Goal: Task Accomplishment & Management: Use online tool/utility

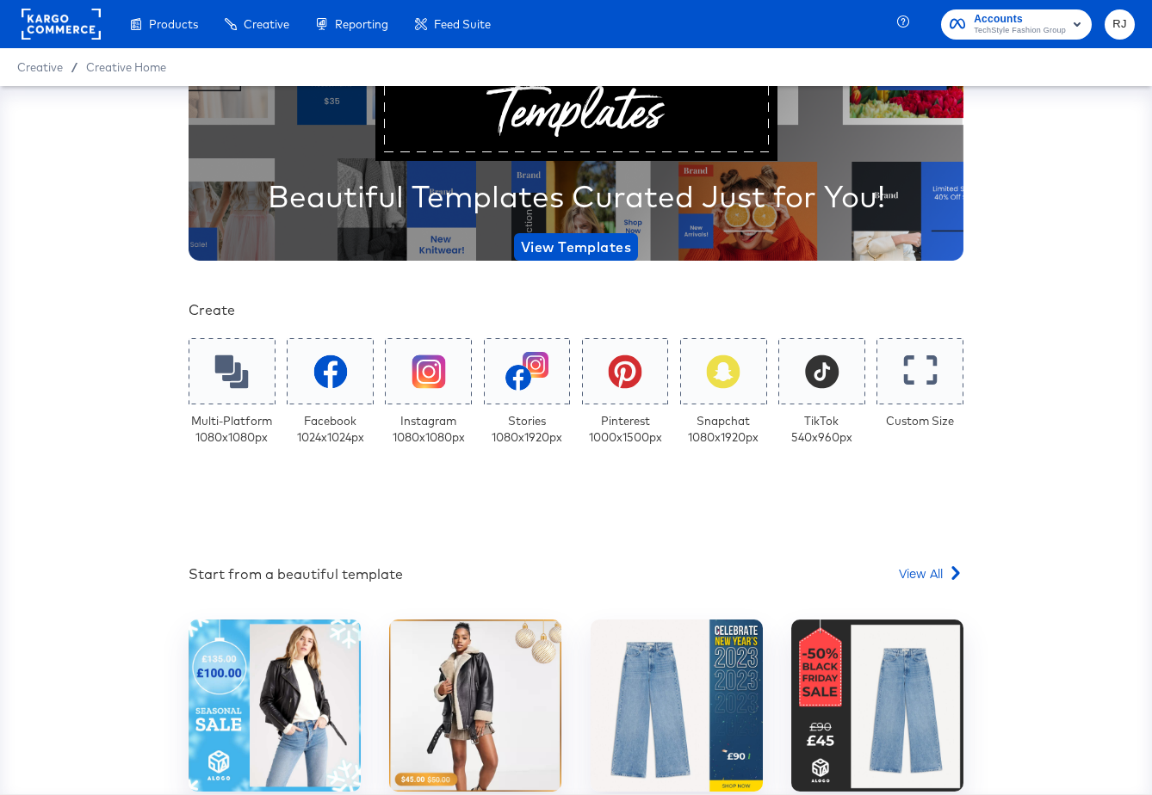
scroll to position [140, 0]
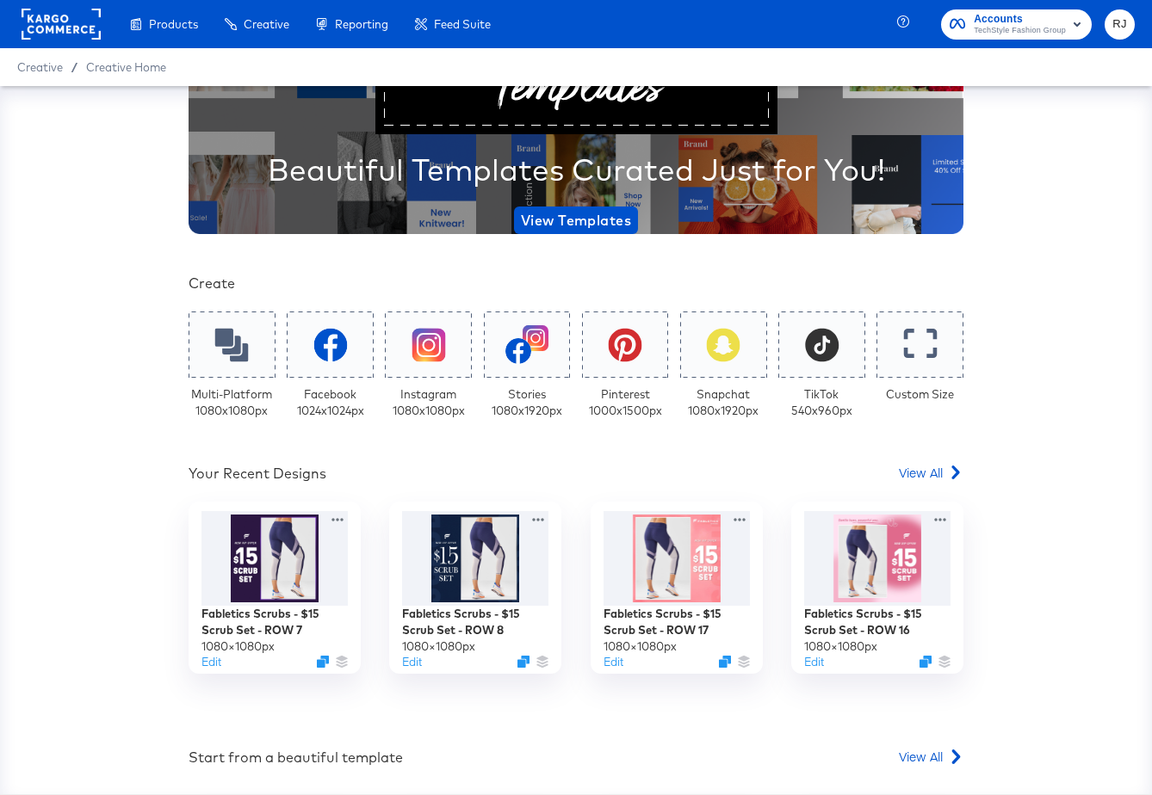
click at [52, 21] on rect at bounding box center [61, 24] width 79 height 31
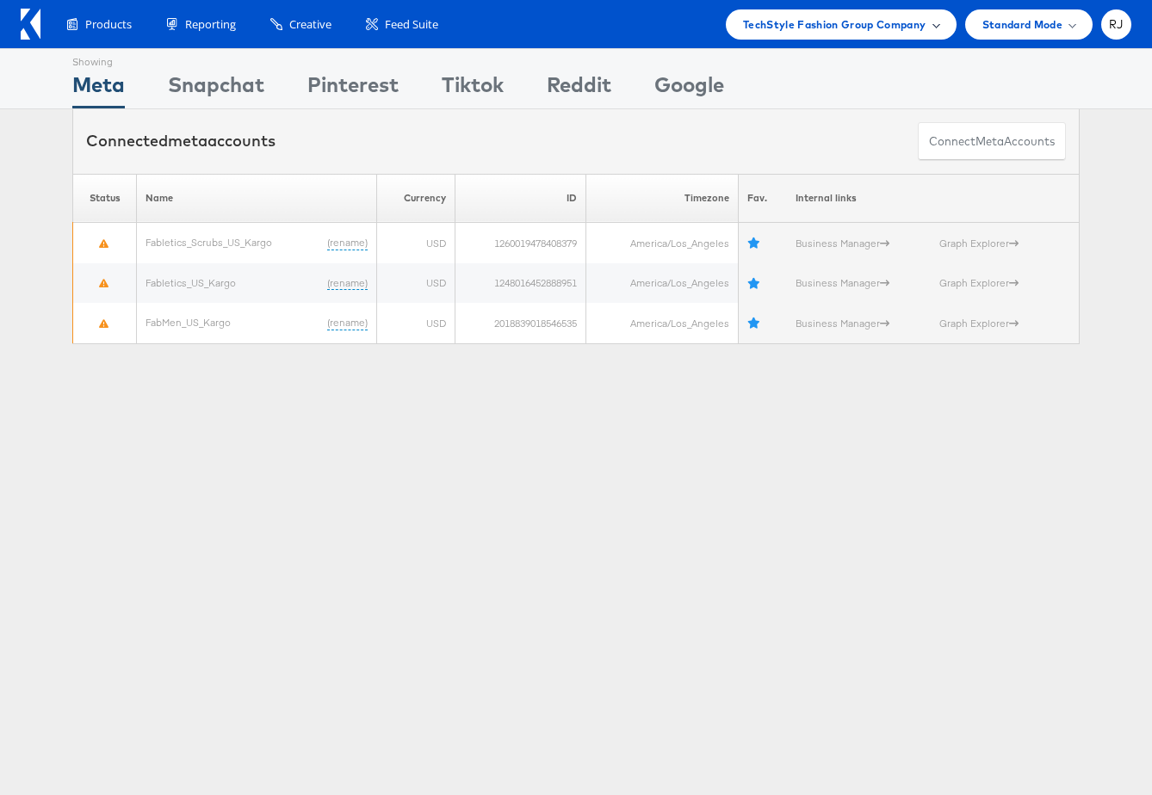
click at [929, 22] on div "TechStyle Fashion Group Company" at bounding box center [841, 24] width 196 height 18
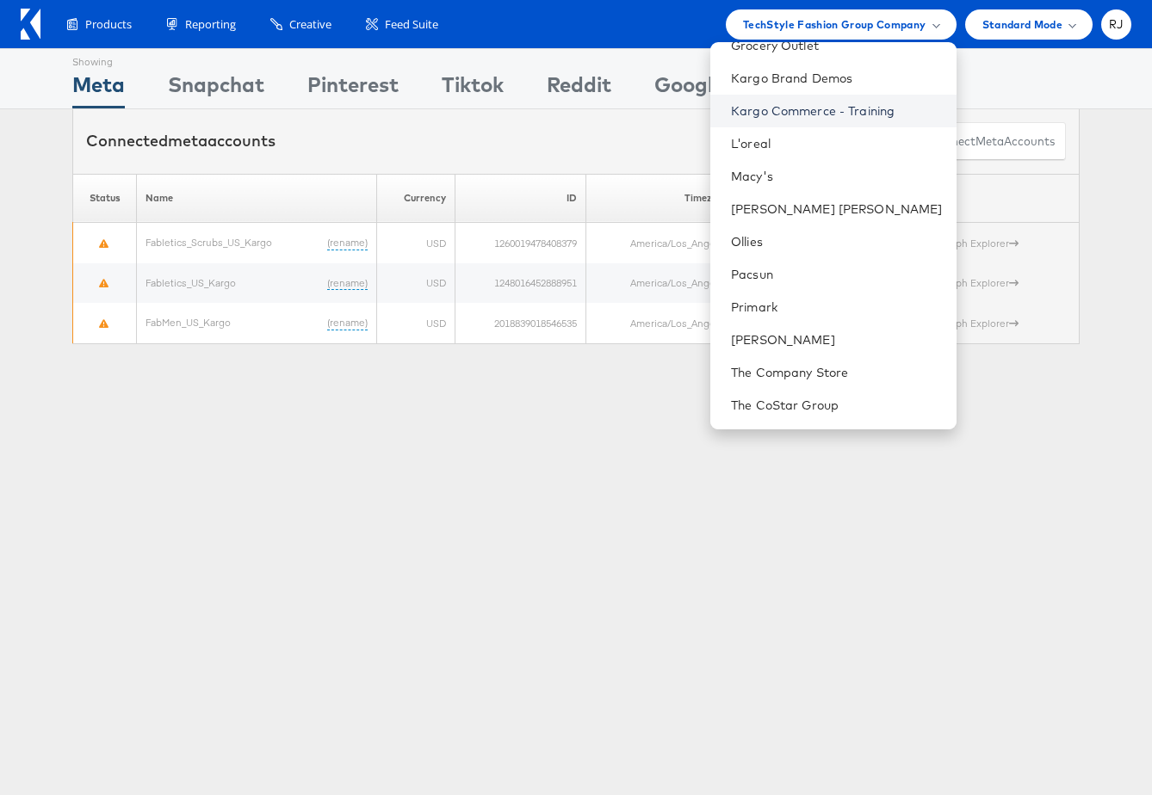
scroll to position [216, 0]
click at [825, 314] on li "Primark" at bounding box center [833, 305] width 246 height 33
click at [808, 302] on link "Primark" at bounding box center [837, 305] width 212 height 17
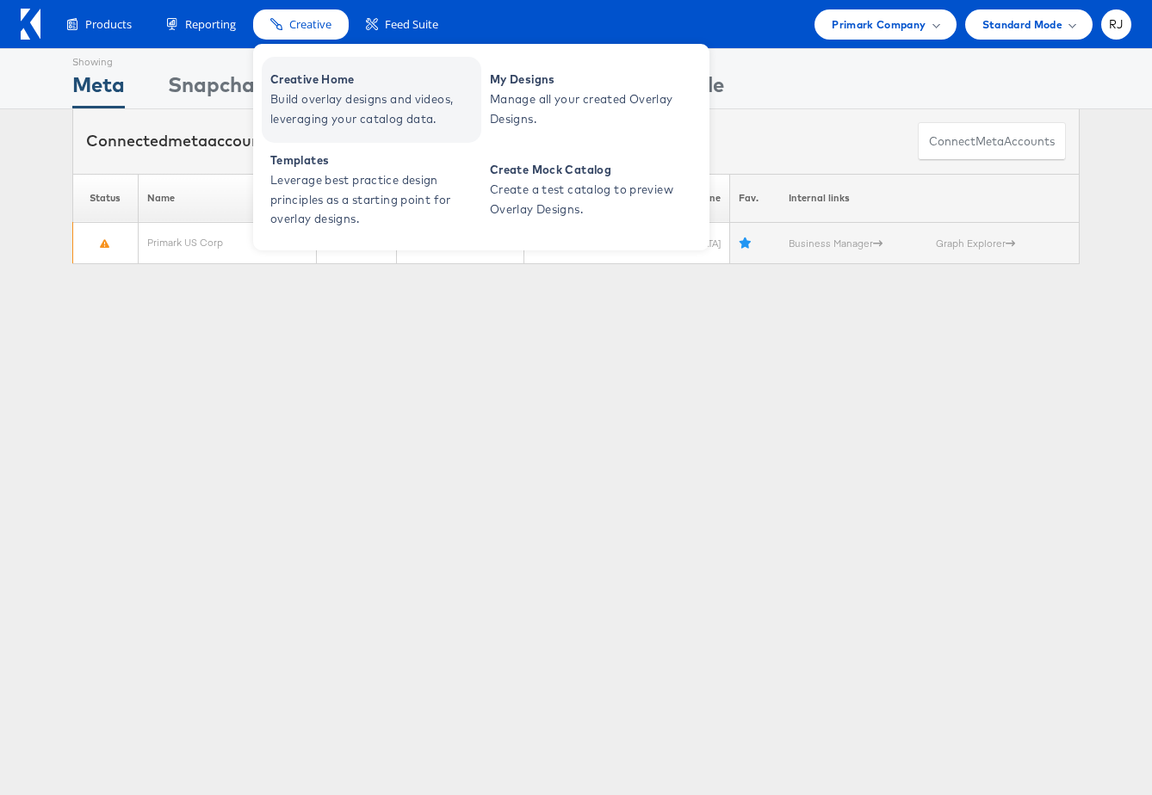
click at [322, 112] on span "Build overlay designs and videos, leveraging your catalog data." at bounding box center [373, 110] width 207 height 40
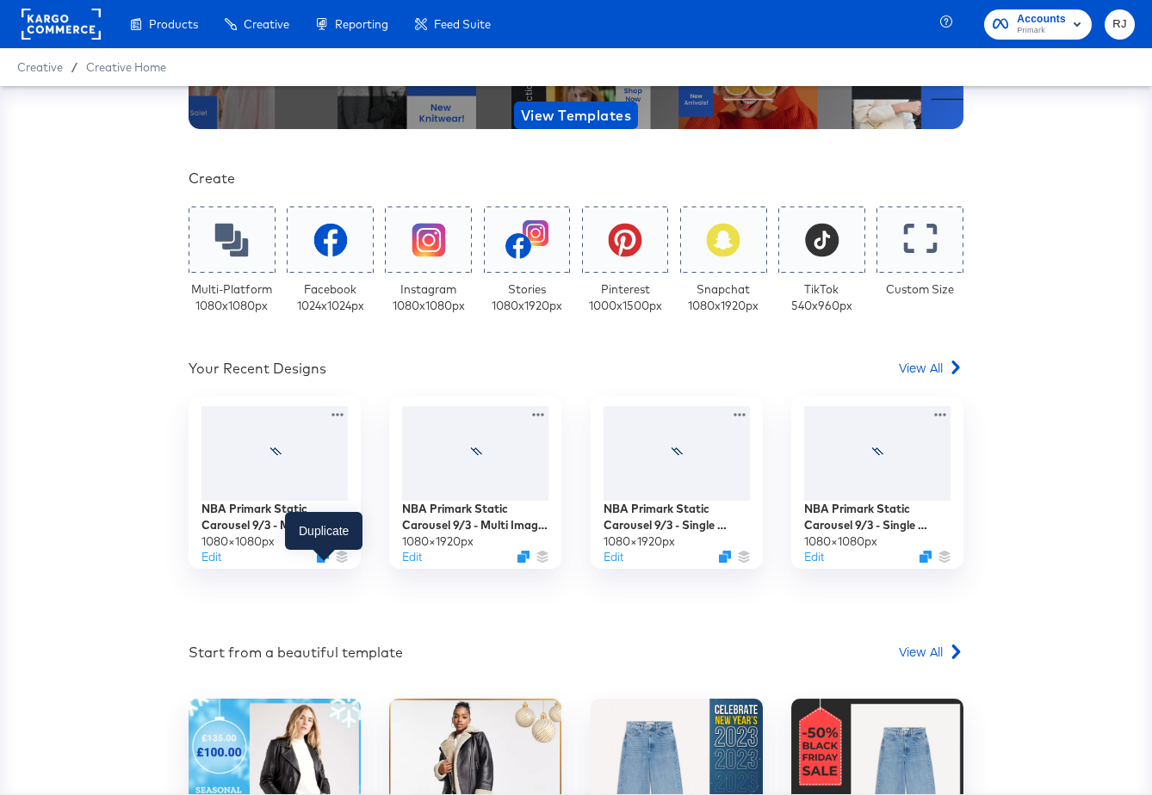
scroll to position [259, 0]
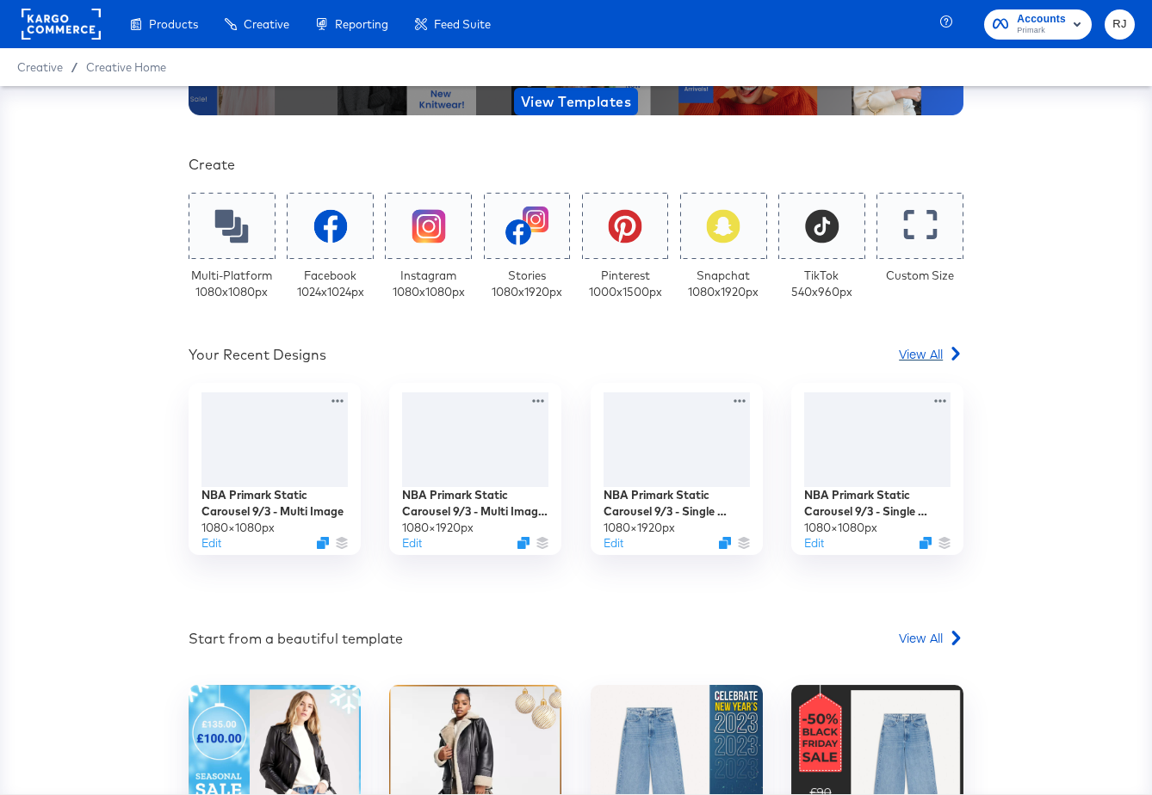
click at [946, 356] on div "View All" at bounding box center [931, 353] width 65 height 17
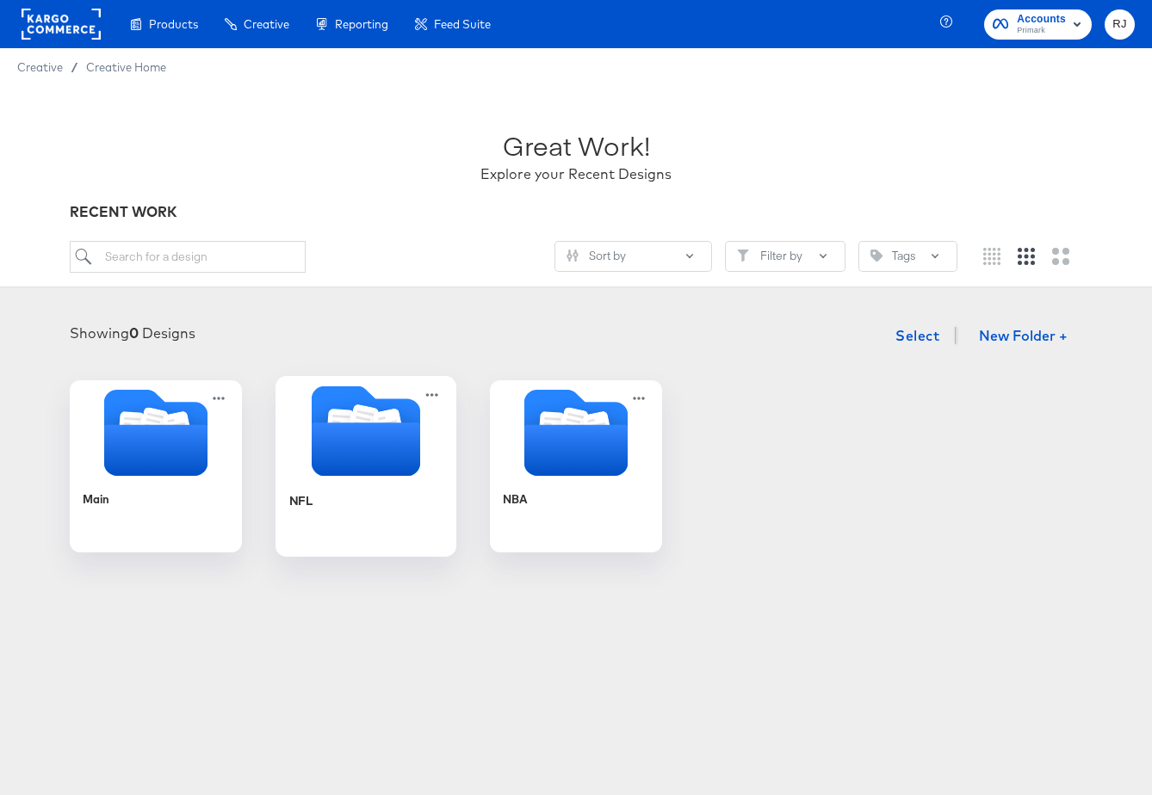
click at [365, 463] on icon "Folder" at bounding box center [366, 449] width 108 height 53
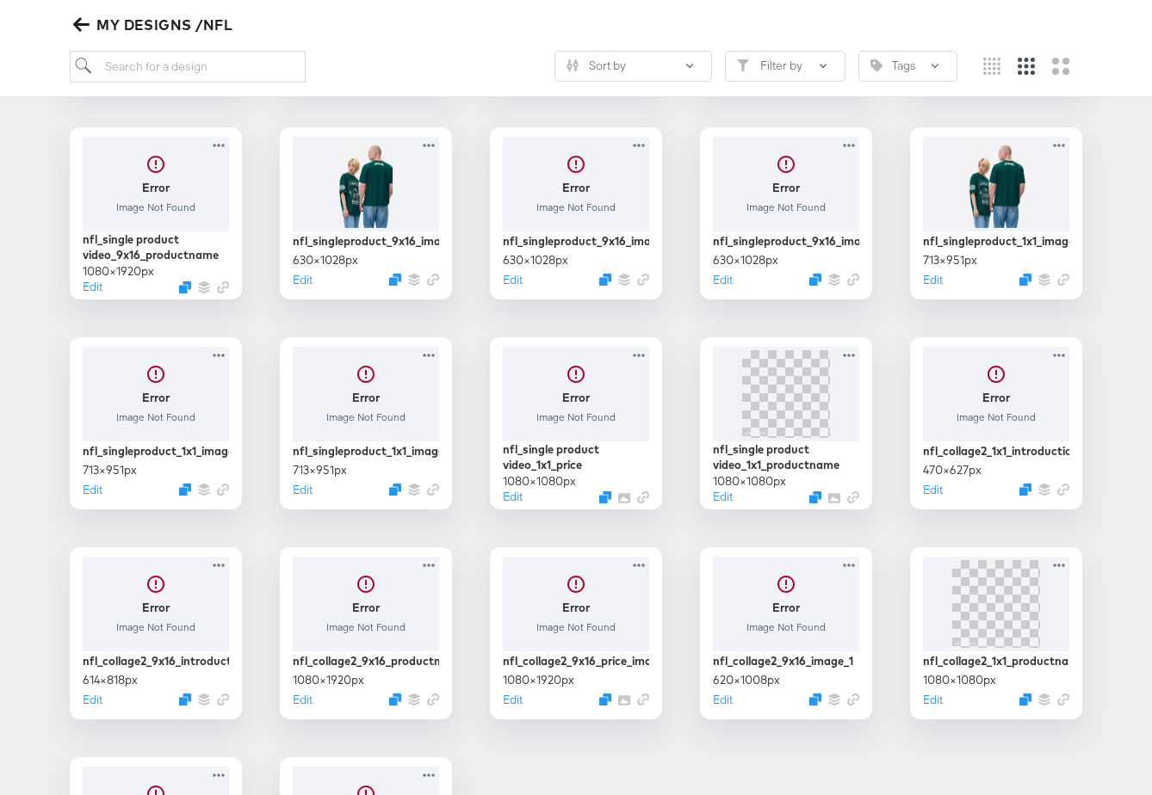
scroll to position [463, 0]
click at [371, 410] on div at bounding box center [366, 390] width 154 height 99
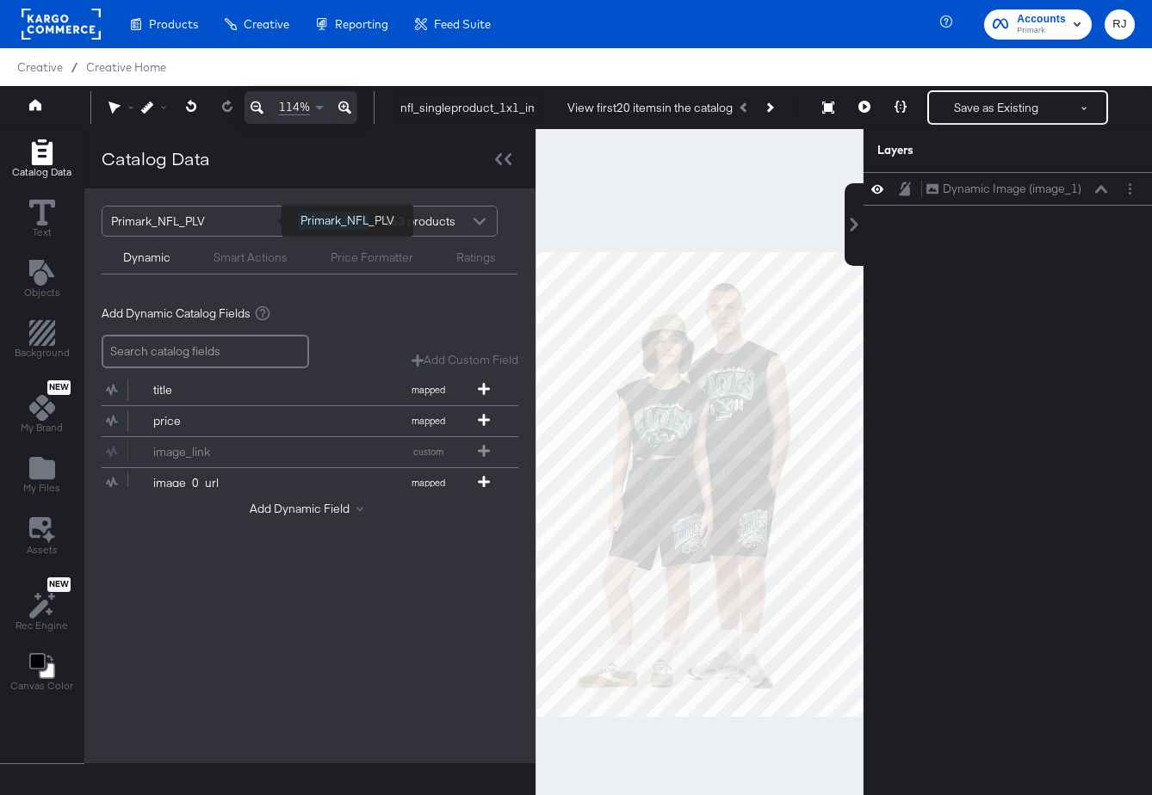
click at [232, 221] on div "Primark_NFL_PLV" at bounding box center [198, 221] width 174 height 29
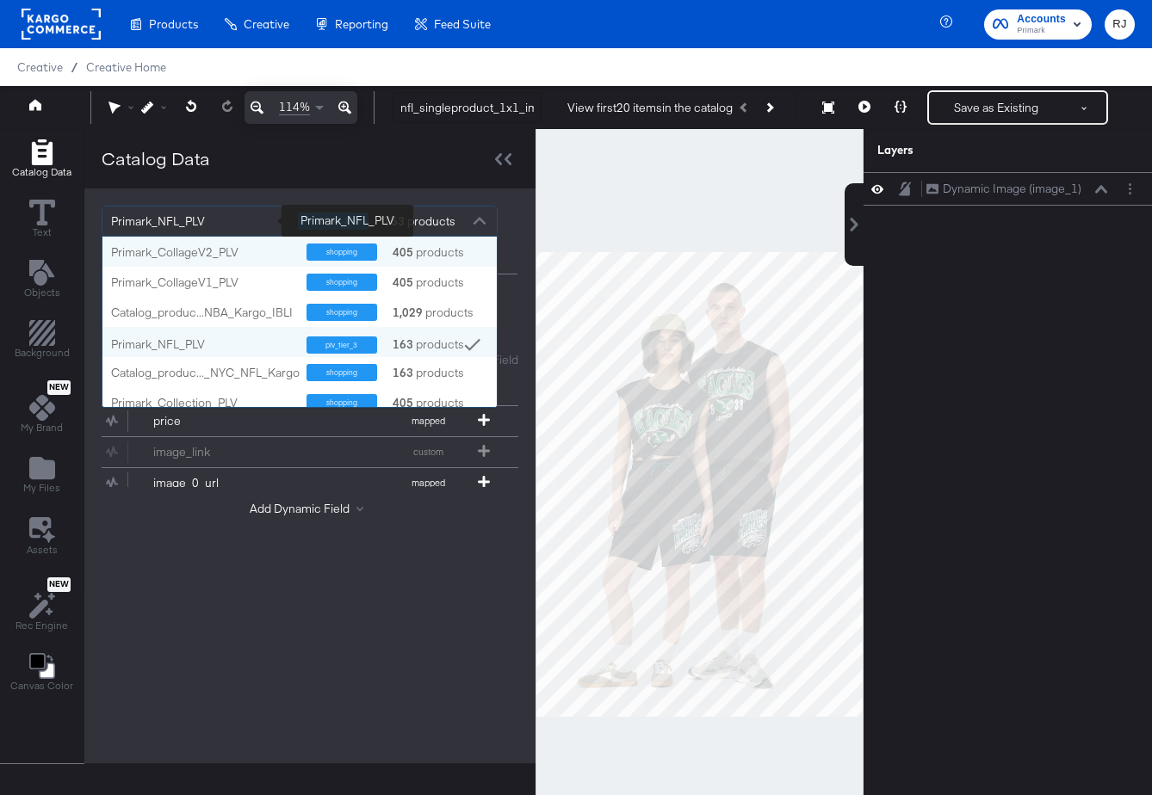
click at [256, 213] on div "Primark_NFL_PLV" at bounding box center [198, 221] width 174 height 29
click at [248, 219] on div "Primark_NFL_PLV" at bounding box center [198, 221] width 174 height 29
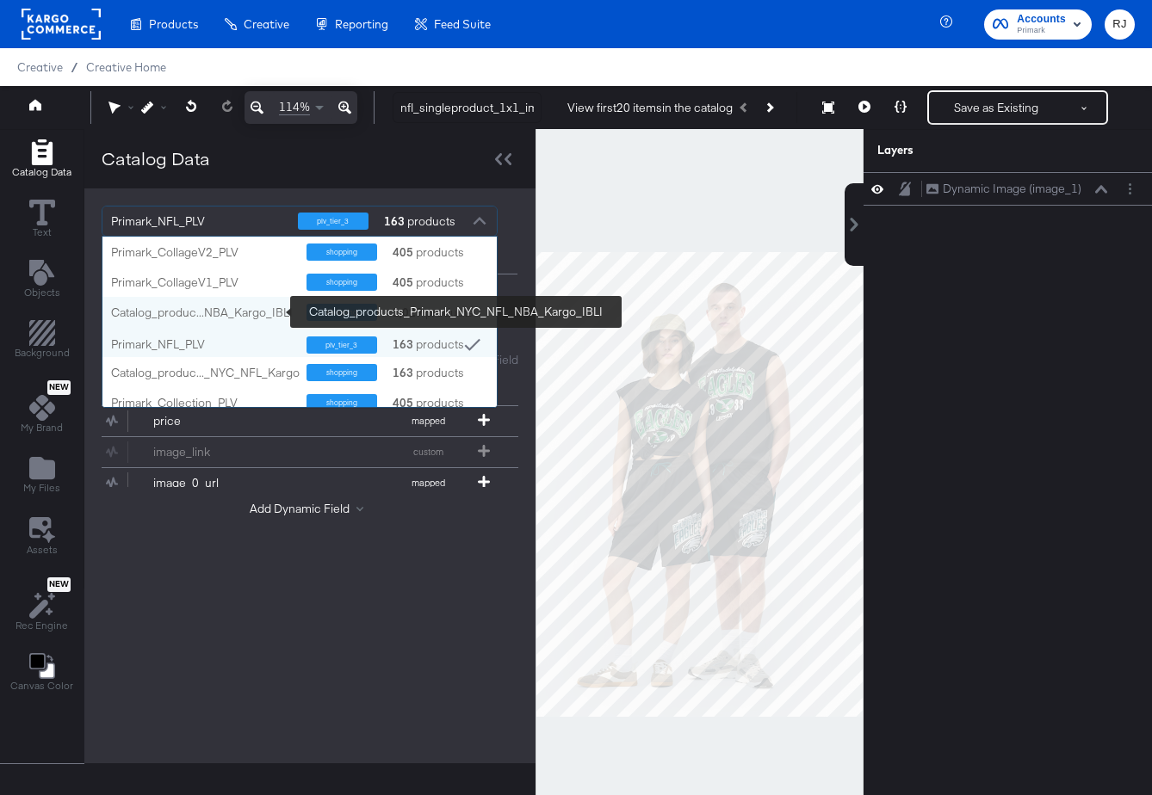
click at [231, 308] on div "Catalog_produc...NBA_Kargo_IBLI" at bounding box center [202, 313] width 182 height 16
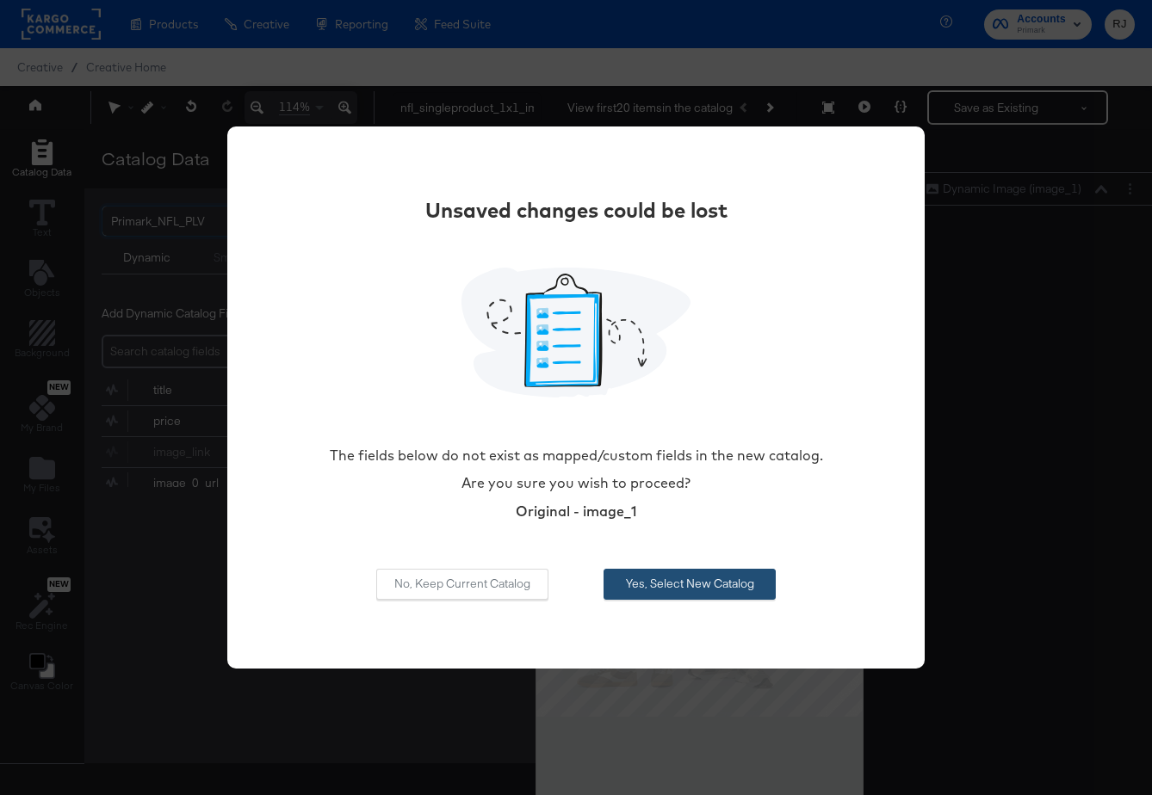
click at [616, 578] on button "Yes, Select New Catalog" at bounding box center [689, 584] width 172 height 31
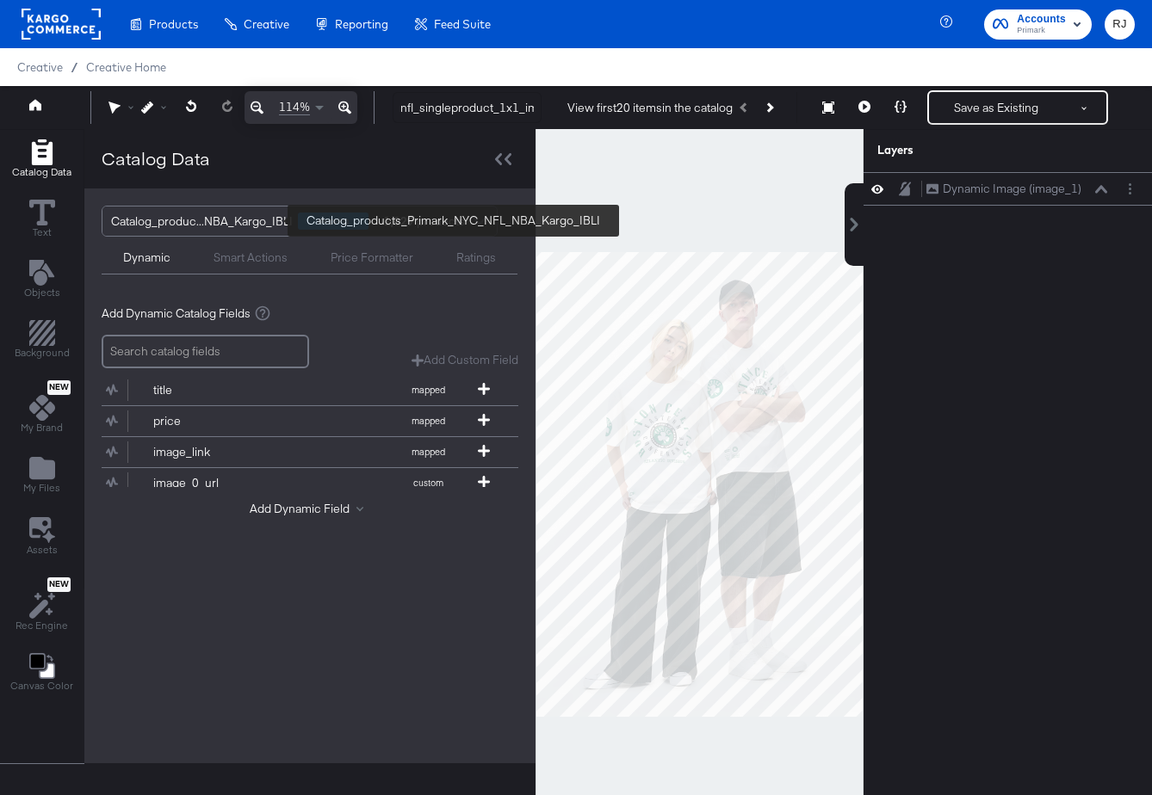
click at [245, 221] on div "Catalog_produc...NBA_Kargo_IBLI" at bounding box center [202, 221] width 182 height 29
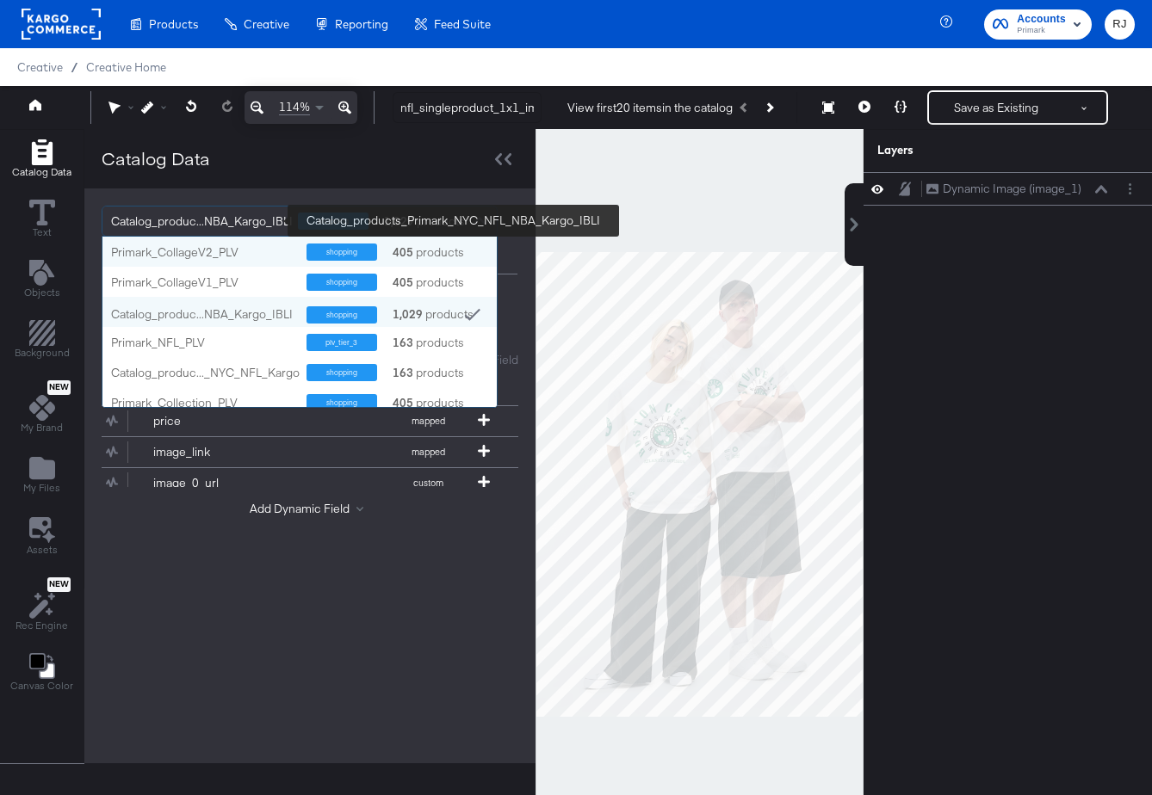
drag, startPoint x: 105, startPoint y: 223, endPoint x: 227, endPoint y: 224, distance: 122.2
click at [228, 224] on div "Catalog_produc...NBA_Kargo_IBLI shopping 1,029 products" at bounding box center [290, 221] width 377 height 29
click at [433, 219] on div "1,029 products" at bounding box center [407, 221] width 52 height 29
click at [299, 190] on div "Catalog_produc...NBA_Kargo_IBLI shopping 1,029 products Primark_CollageV2_PLV s…" at bounding box center [309, 239] width 451 height 103
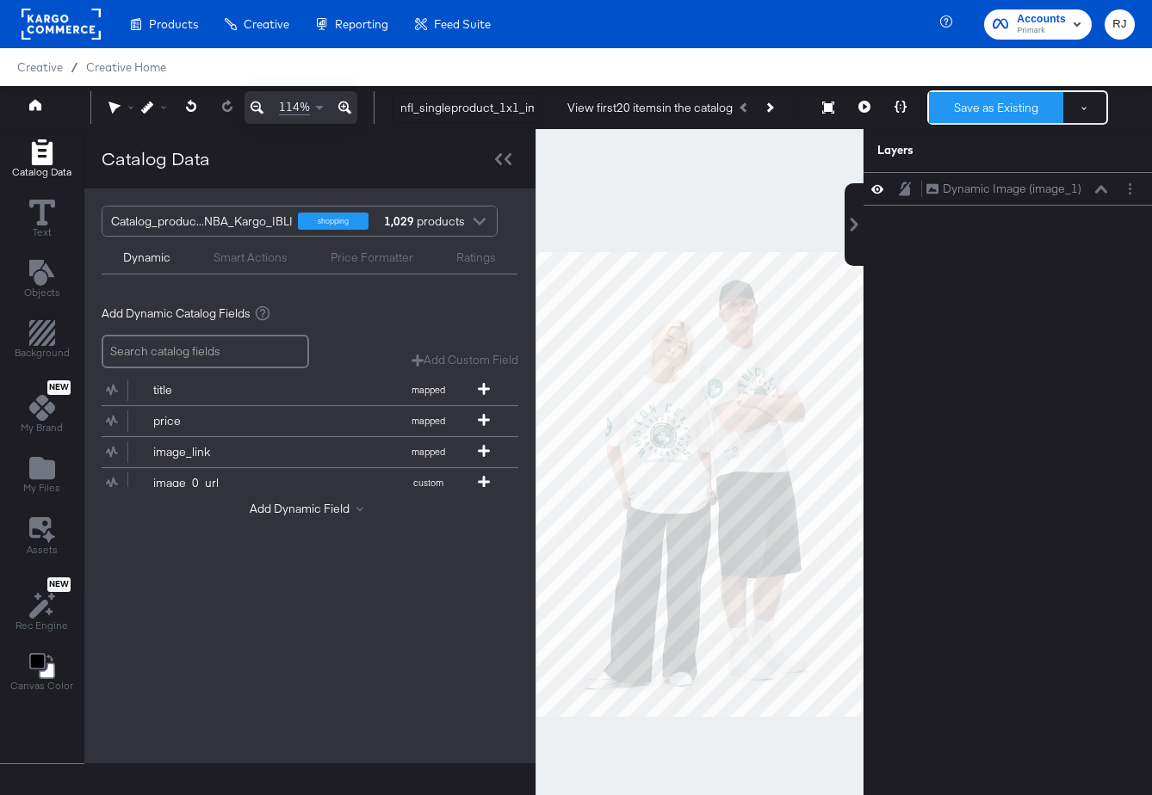
click at [982, 109] on button "Save as Existing" at bounding box center [996, 107] width 134 height 31
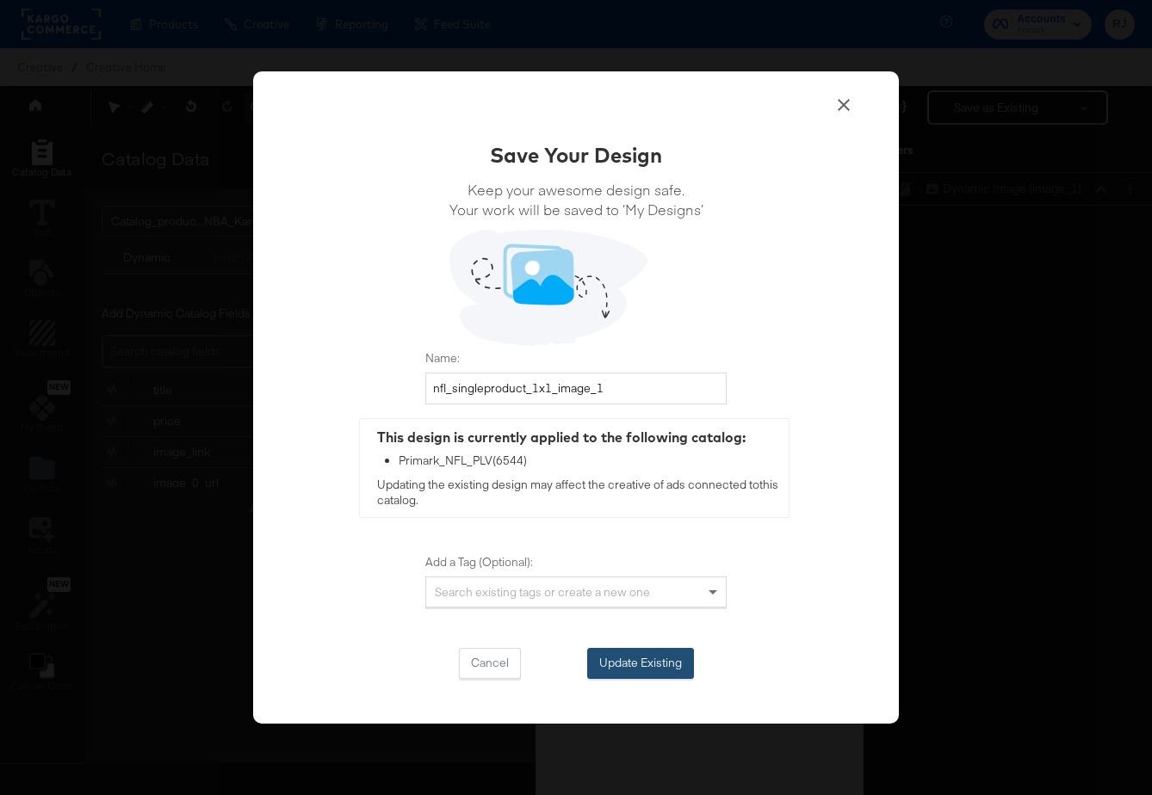
click at [627, 666] on button "Update Existing" at bounding box center [640, 663] width 107 height 31
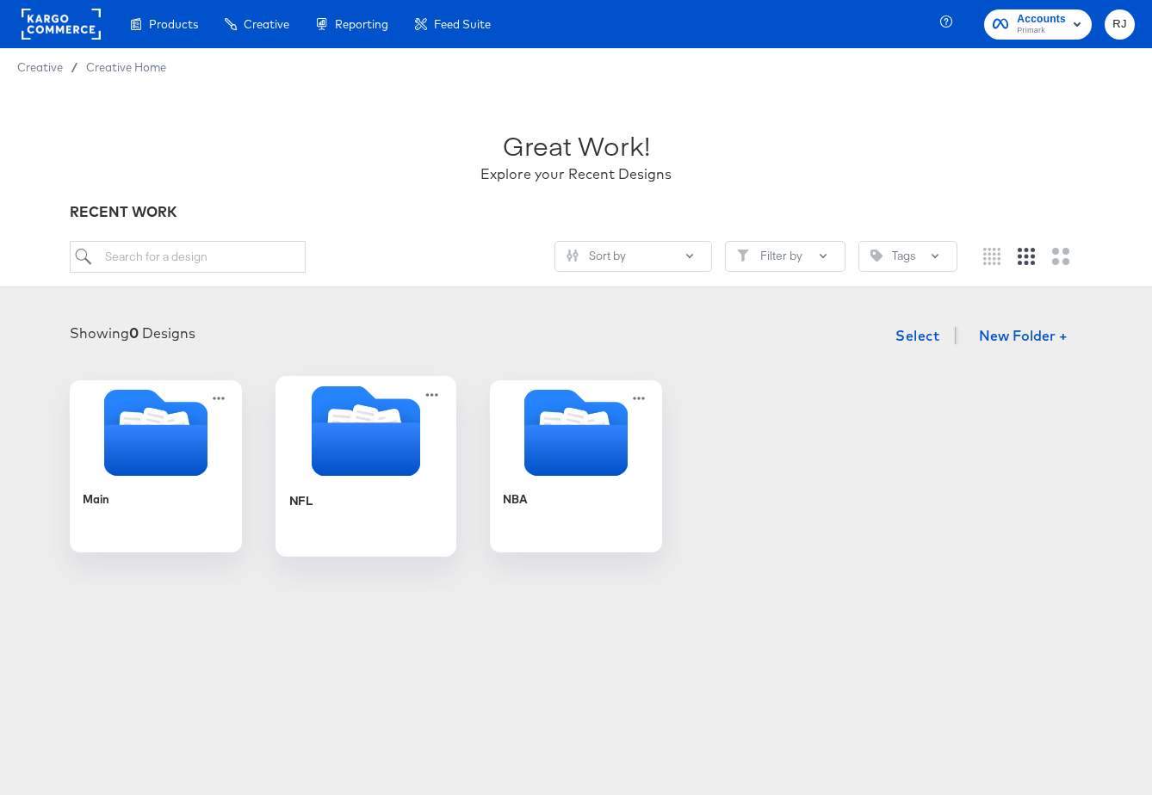
click at [378, 478] on div at bounding box center [365, 433] width 181 height 95
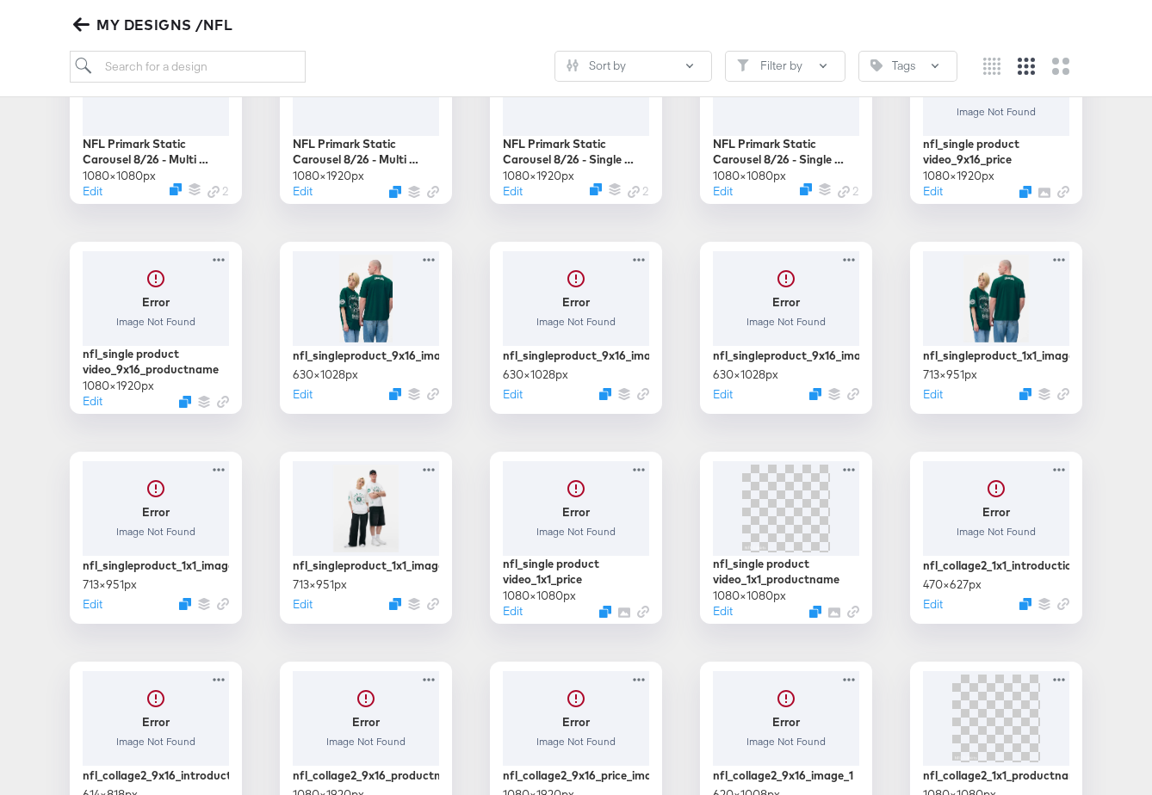
scroll to position [349, 0]
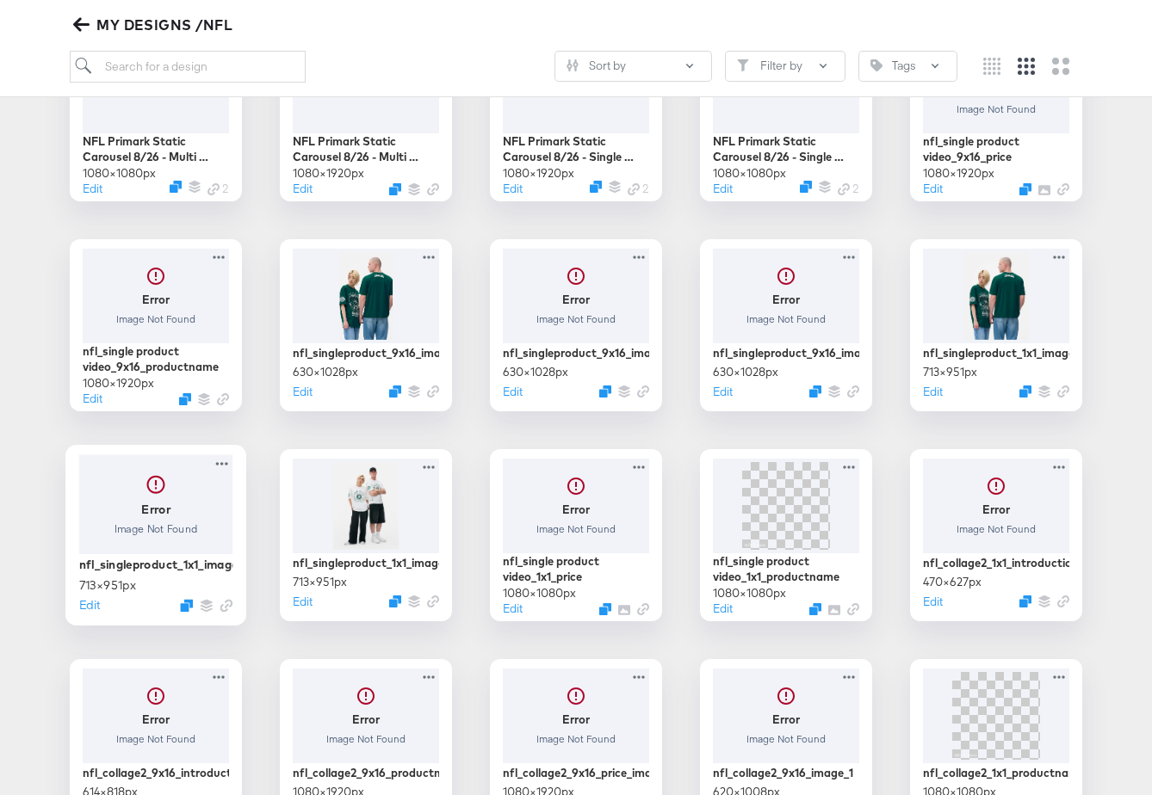
click at [185, 513] on div at bounding box center [156, 504] width 154 height 100
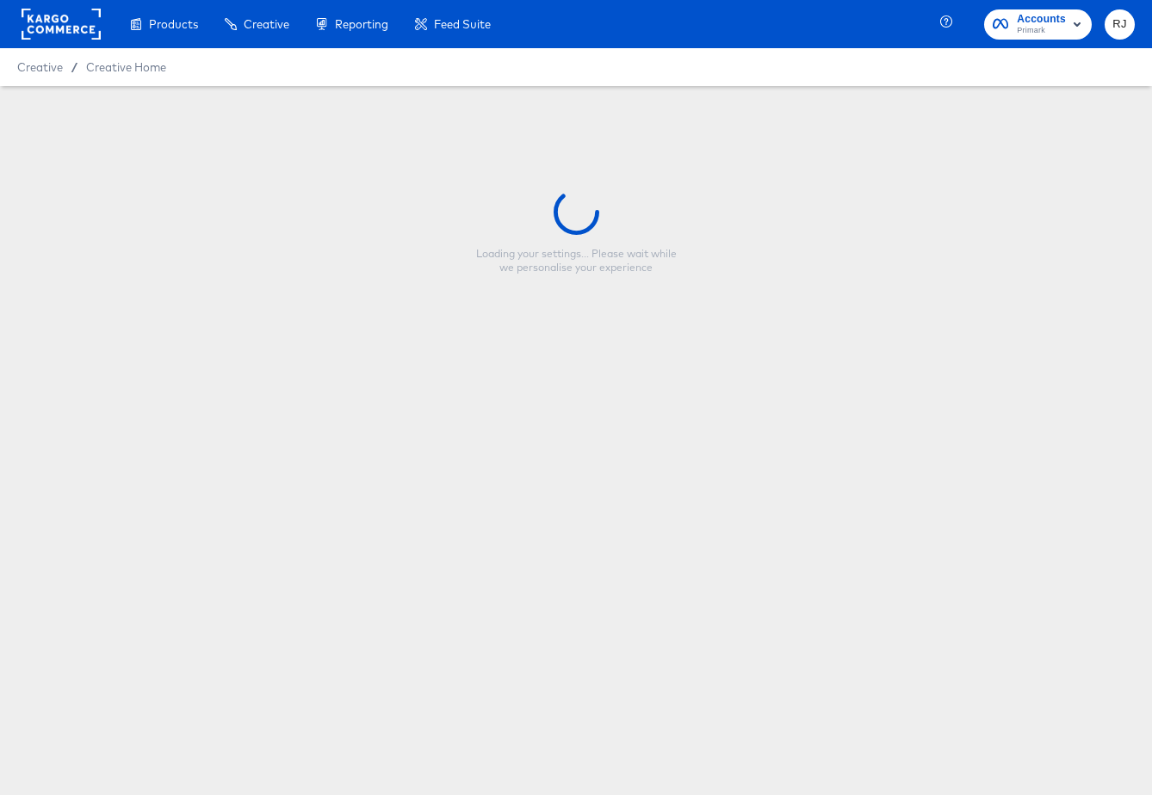
type input "nfl_singleproduct_1x1_image_2"
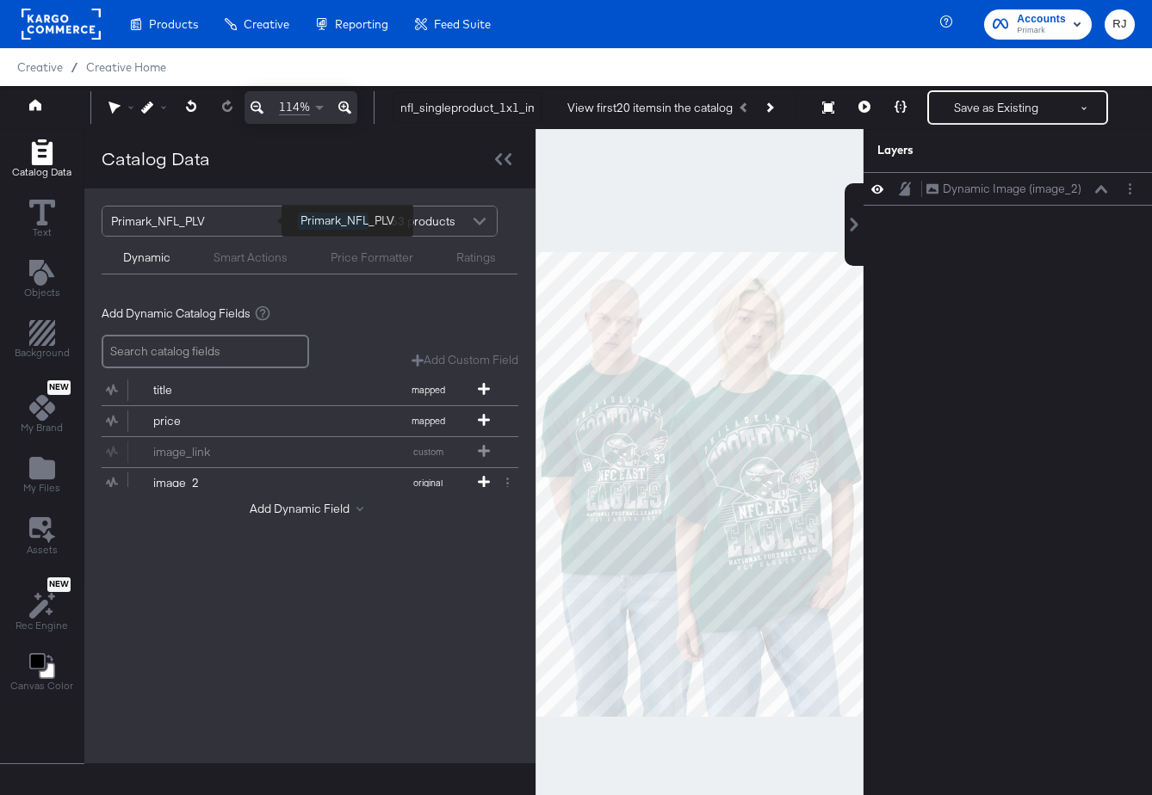
click at [260, 216] on div "Primark_NFL_PLV" at bounding box center [198, 221] width 174 height 29
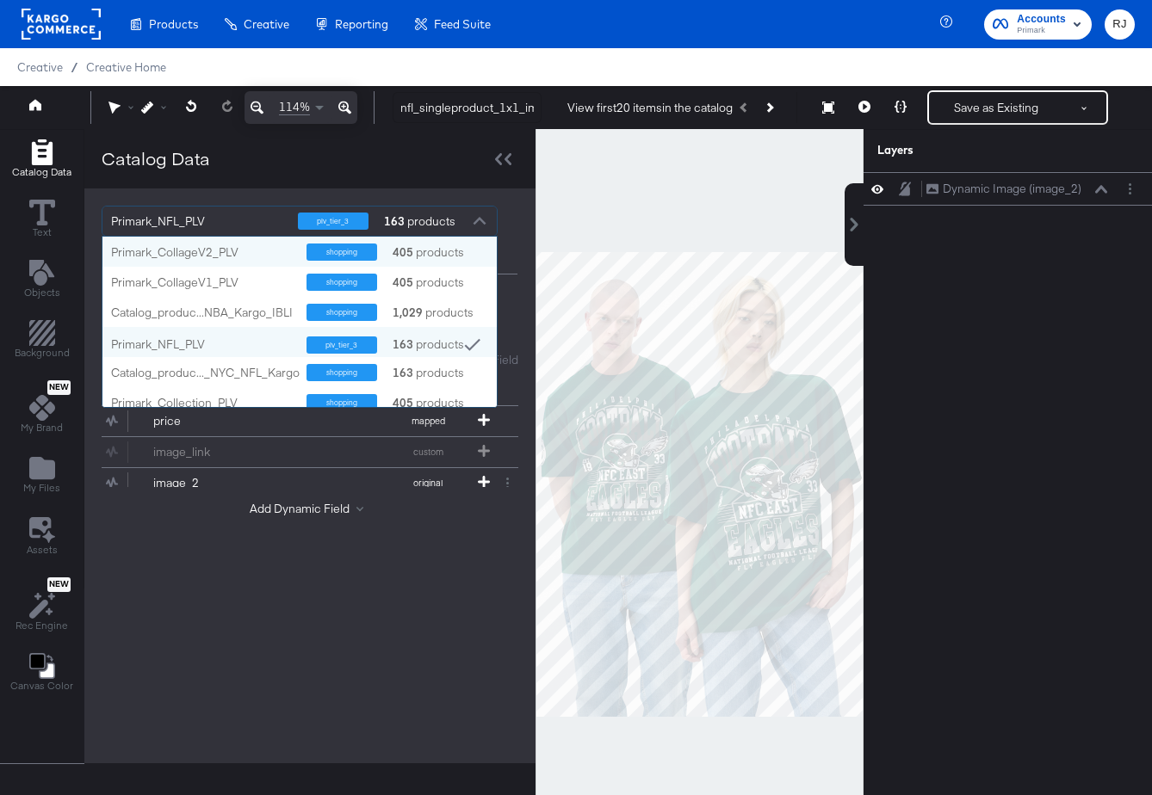
scroll to position [170, 394]
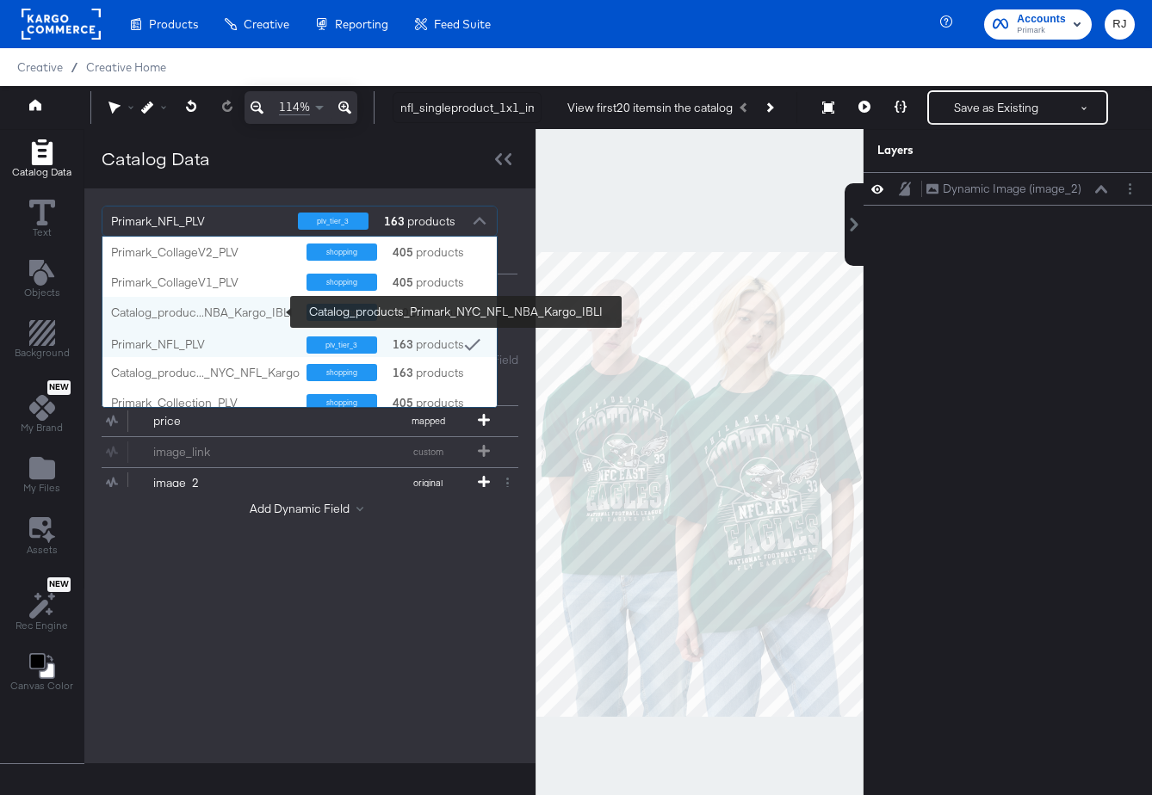
click at [247, 307] on div "Catalog_produc...NBA_Kargo_IBLI" at bounding box center [202, 313] width 182 height 16
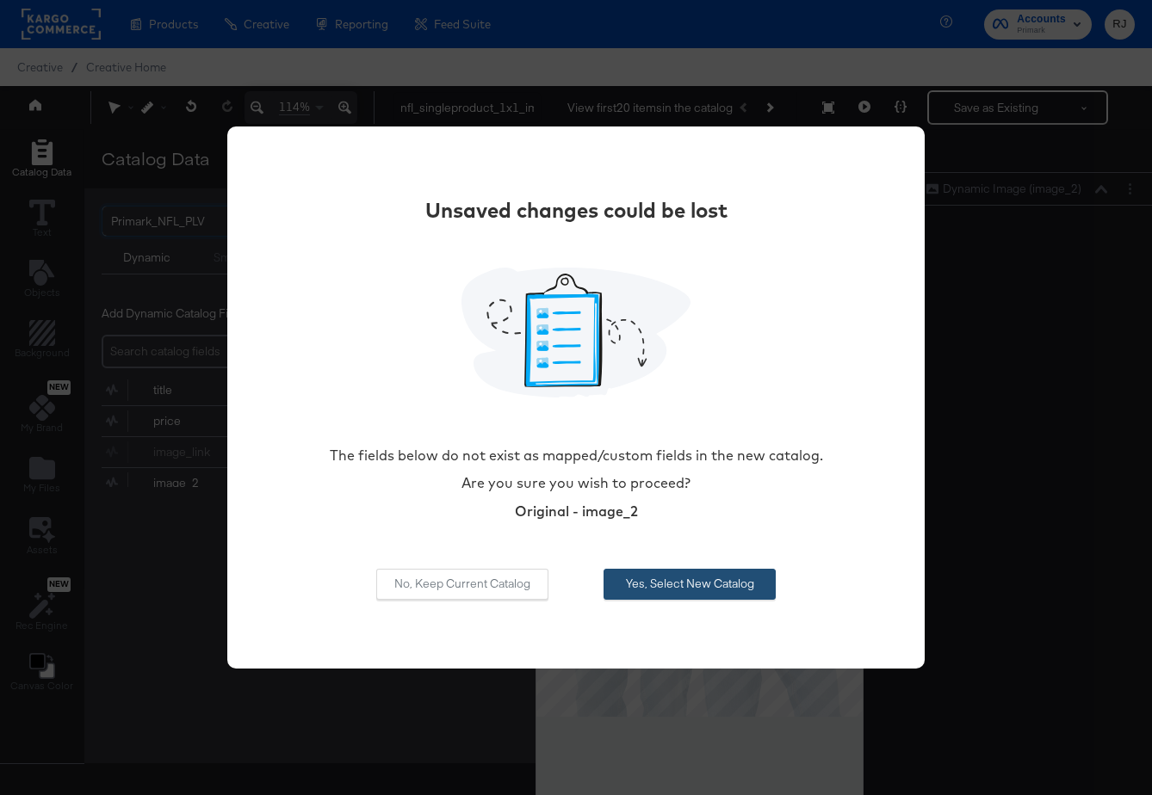
click at [682, 586] on button "Yes, Select New Catalog" at bounding box center [689, 584] width 172 height 31
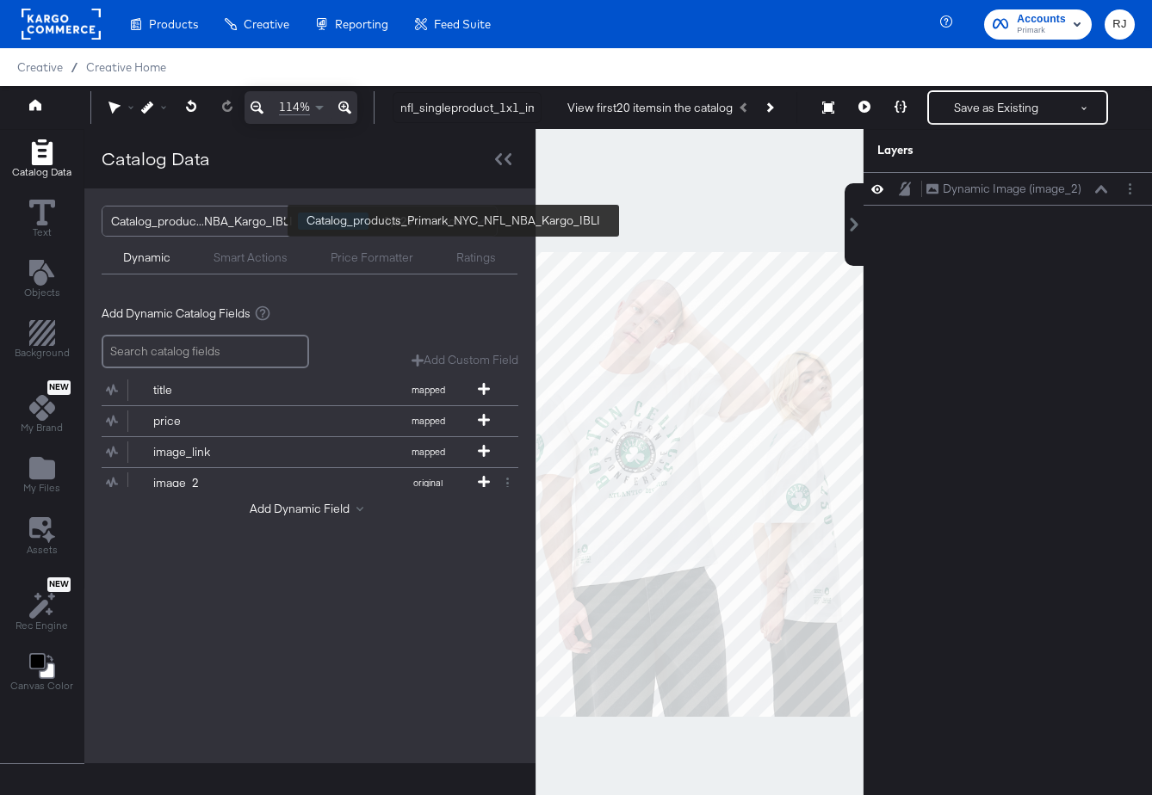
click at [188, 224] on div "Catalog_produc...NBA_Kargo_IBLI" at bounding box center [202, 221] width 182 height 29
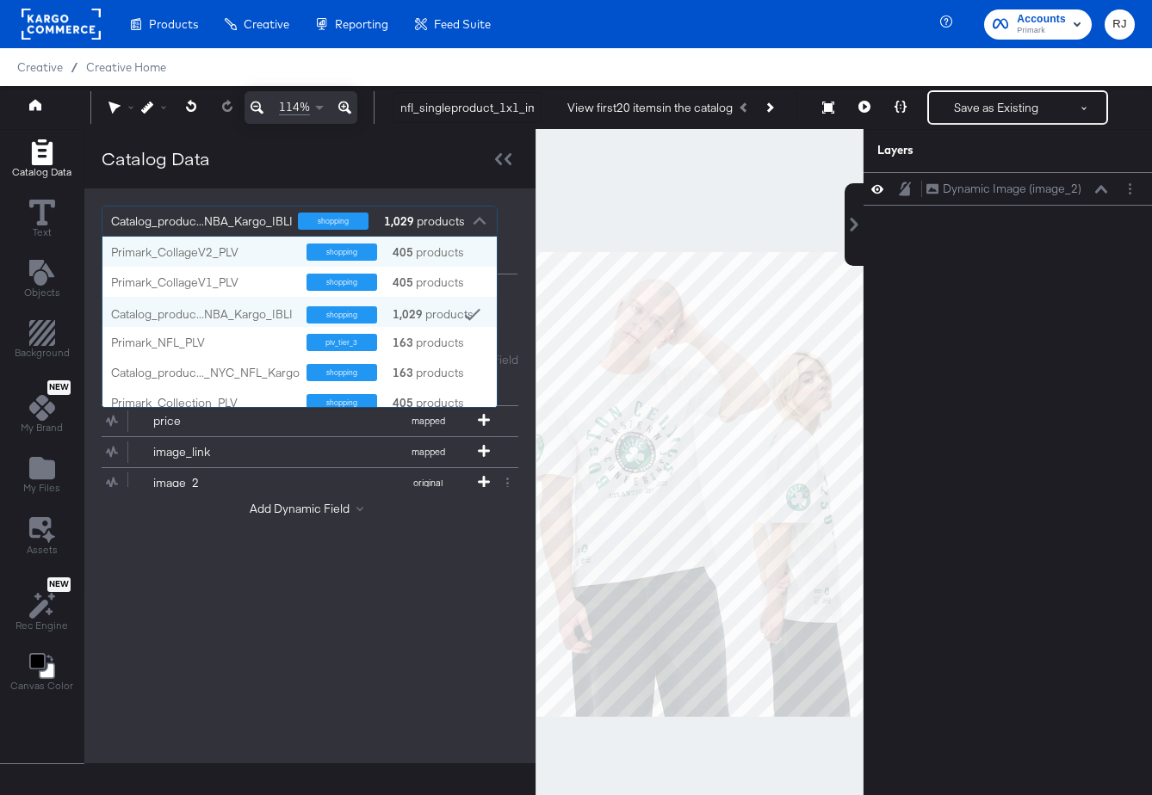
scroll to position [9, 0]
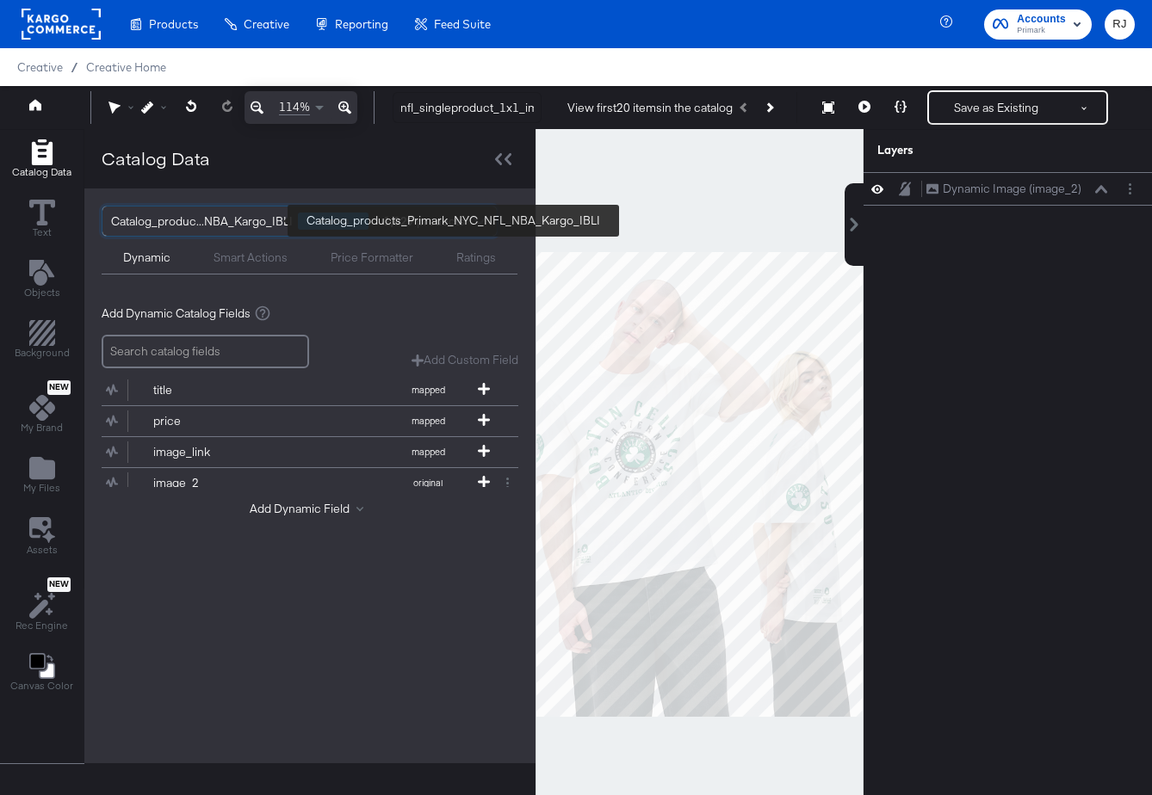
click at [263, 224] on div "Catalog_produc...NBA_Kargo_IBLI" at bounding box center [202, 221] width 182 height 29
click at [234, 615] on div "Catalog_produc...NBA_Kargo_IBLI shopping 1,029 products Dynamic Smart Actions P…" at bounding box center [309, 475] width 451 height 575
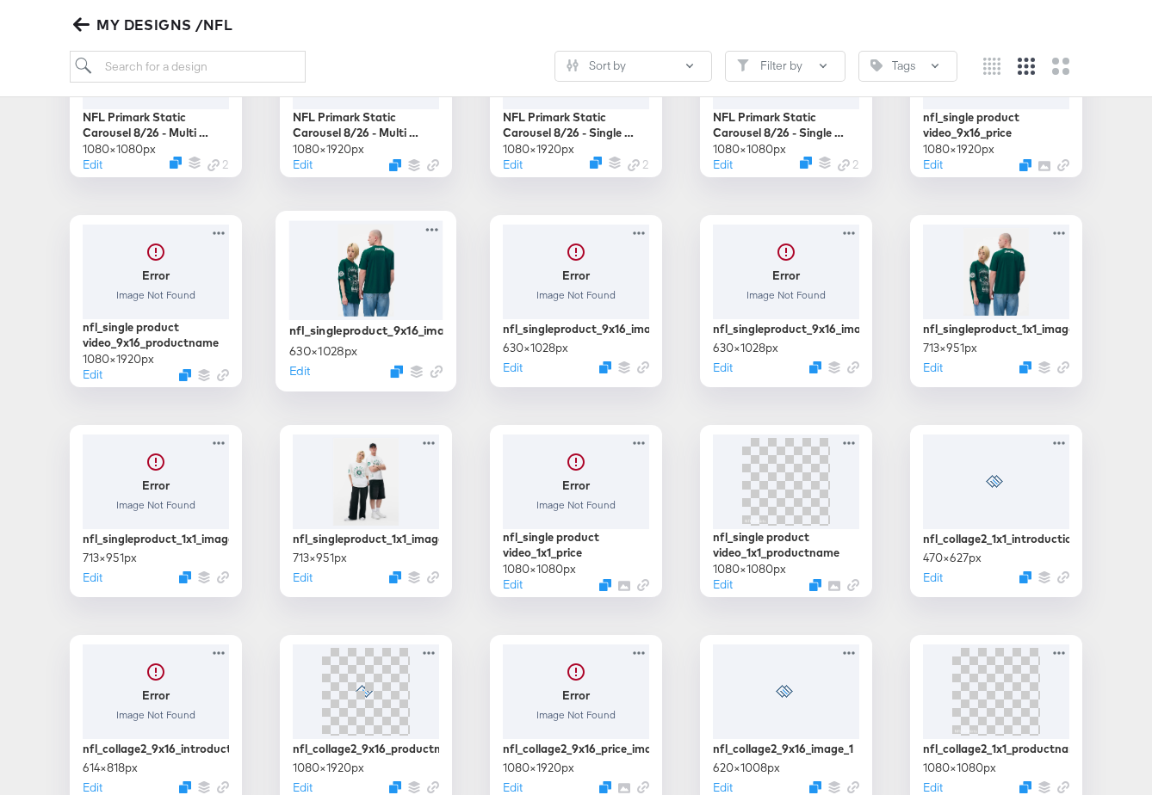
scroll to position [383, 0]
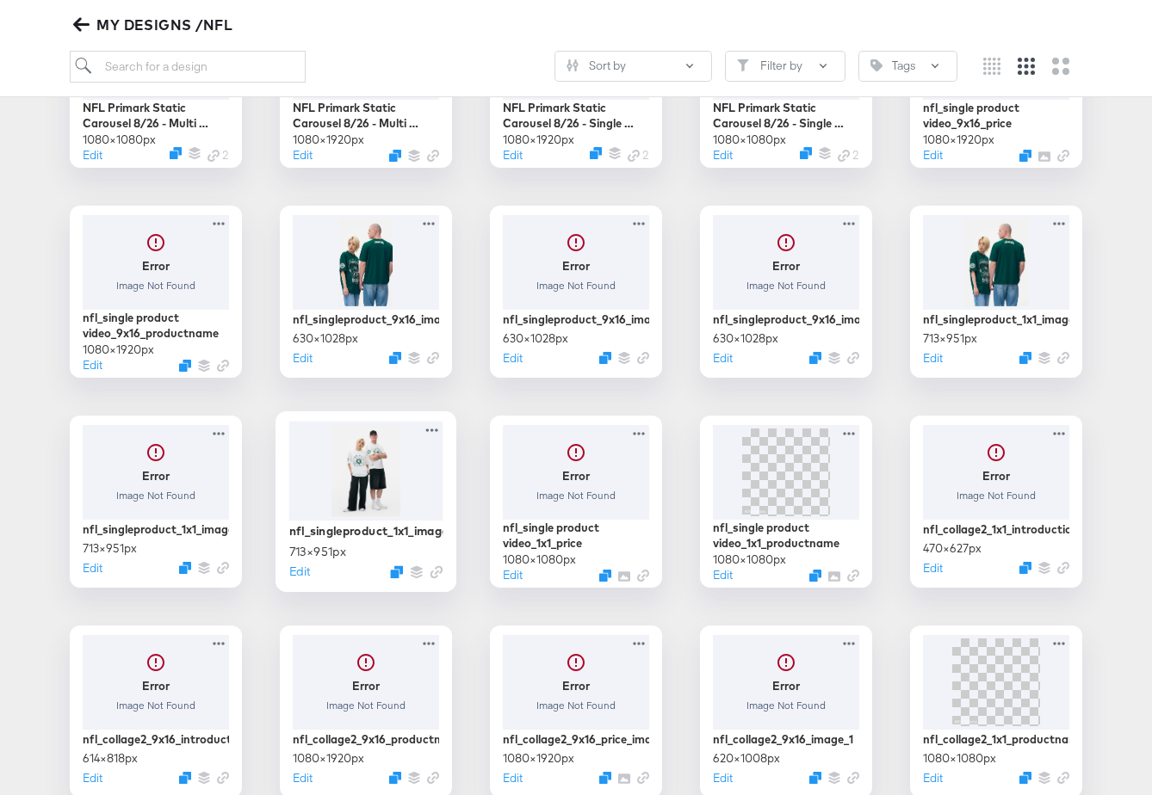
click at [383, 500] on div at bounding box center [366, 470] width 154 height 99
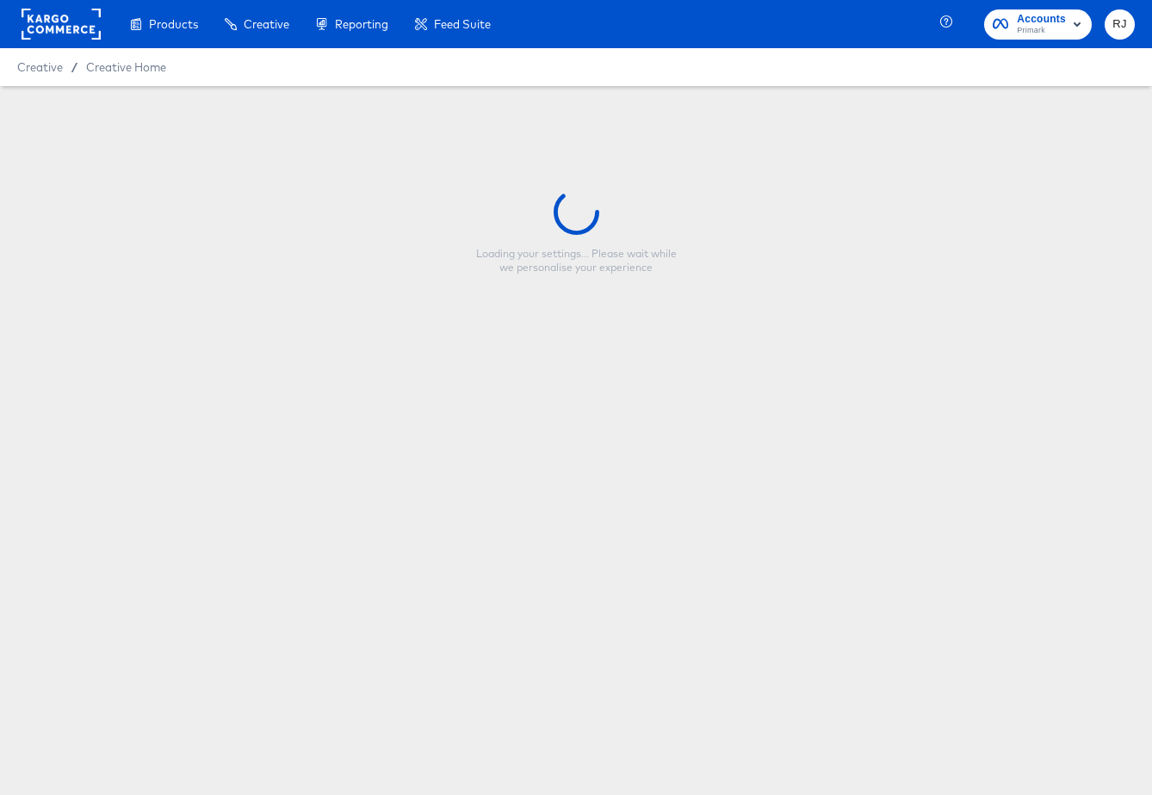
type input "nfl_singleproduct_1x1_image_1"
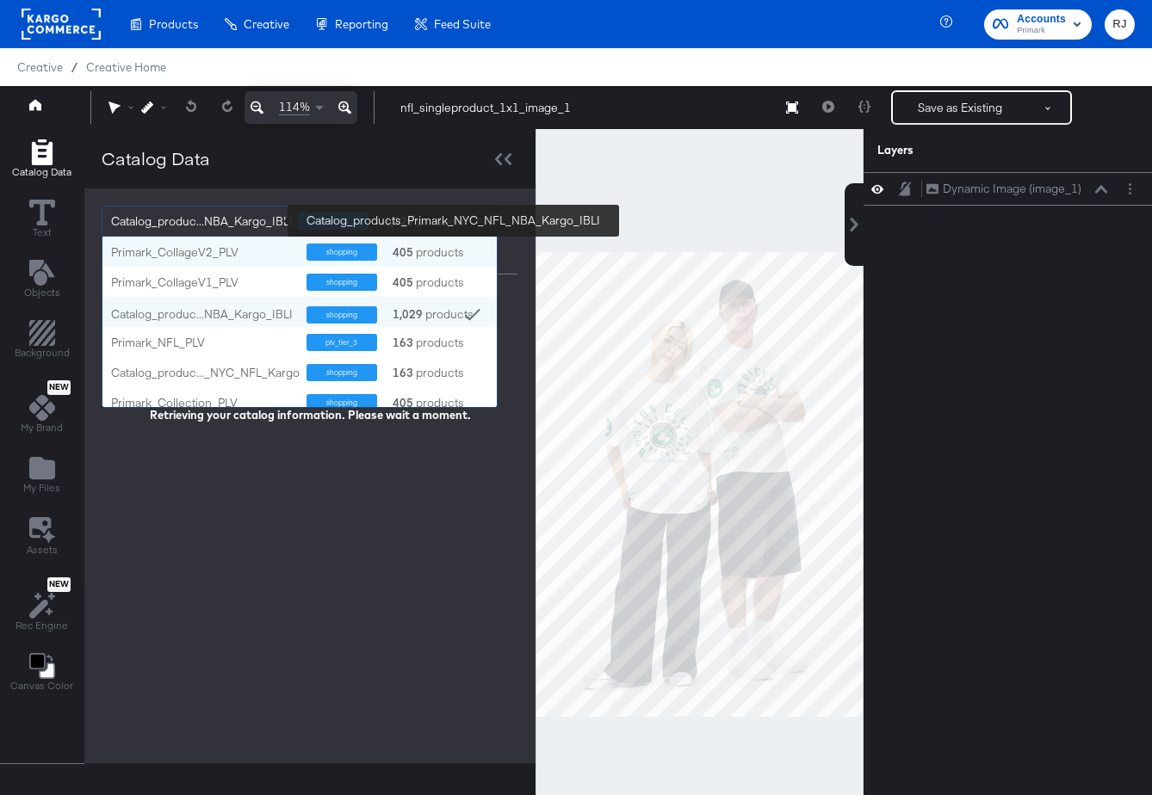
click at [227, 223] on div "Catalog_produc...NBA_Kargo_IBLI" at bounding box center [202, 221] width 182 height 29
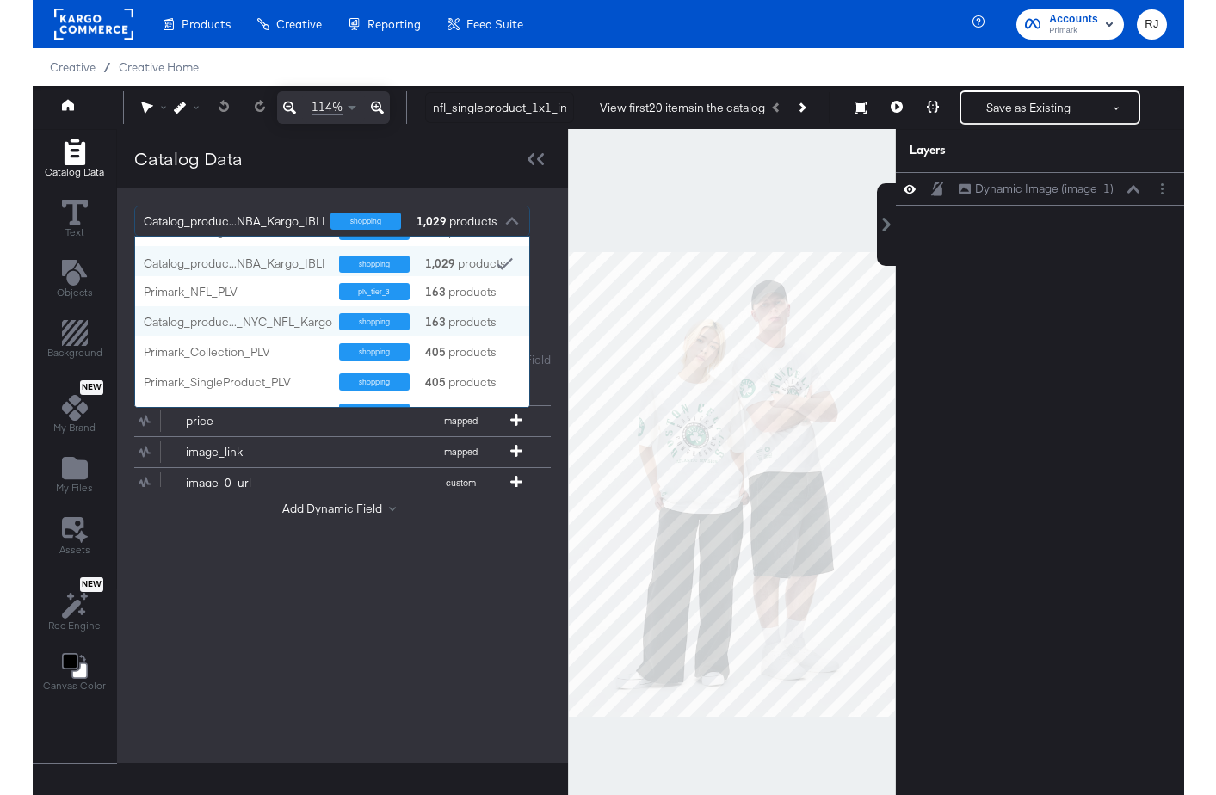
scroll to position [69, 0]
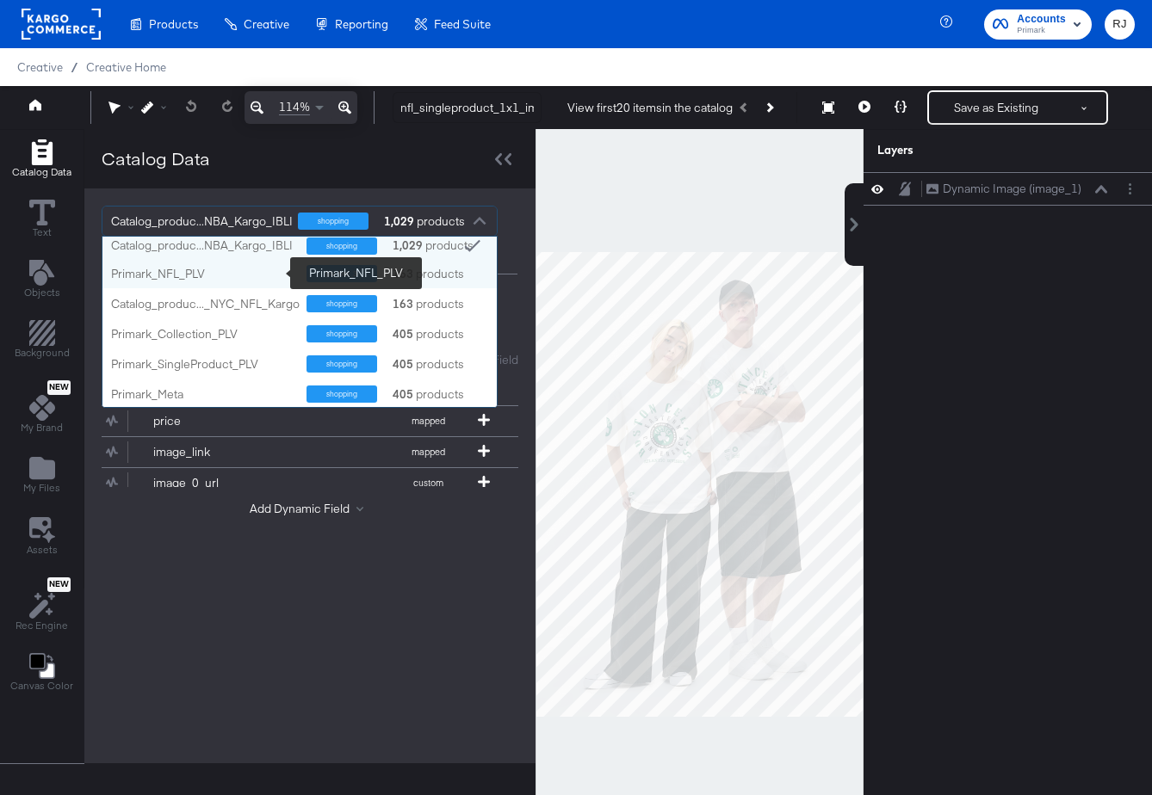
click at [201, 272] on div "Primark_NFL_PLV" at bounding box center [202, 274] width 182 height 16
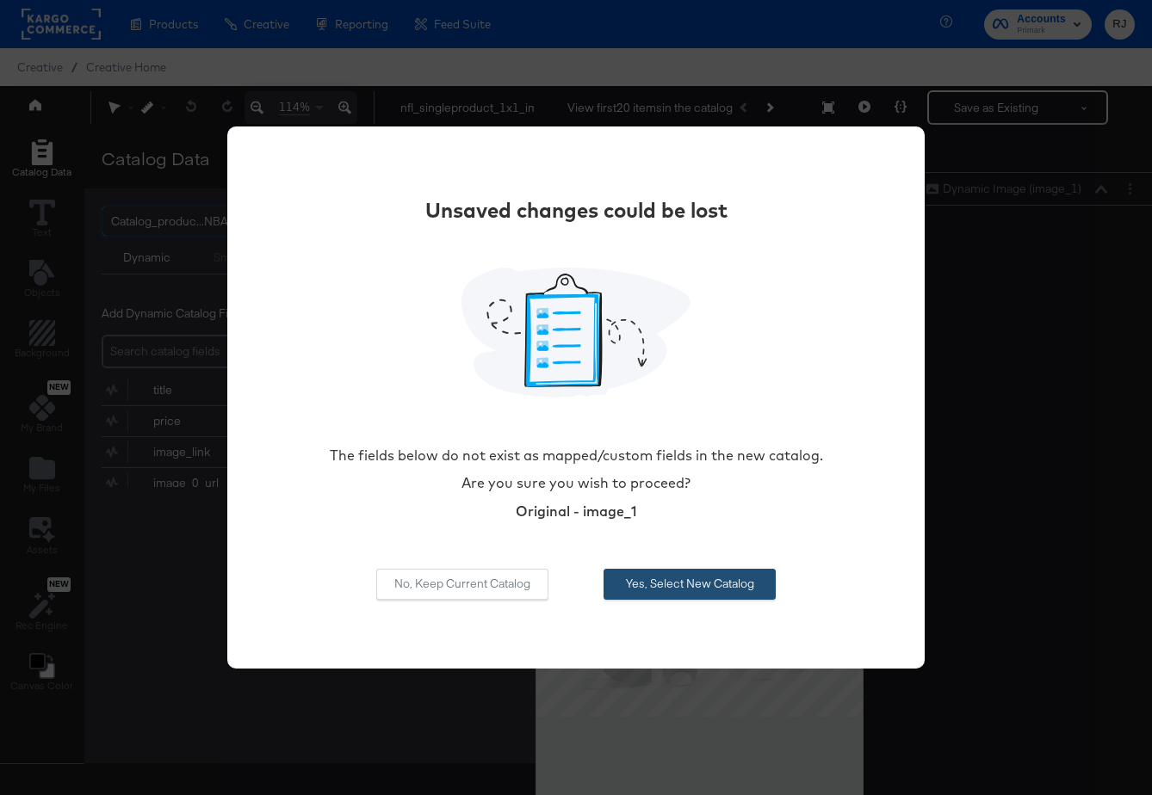
click at [687, 582] on button "Yes, Select New Catalog" at bounding box center [689, 584] width 172 height 31
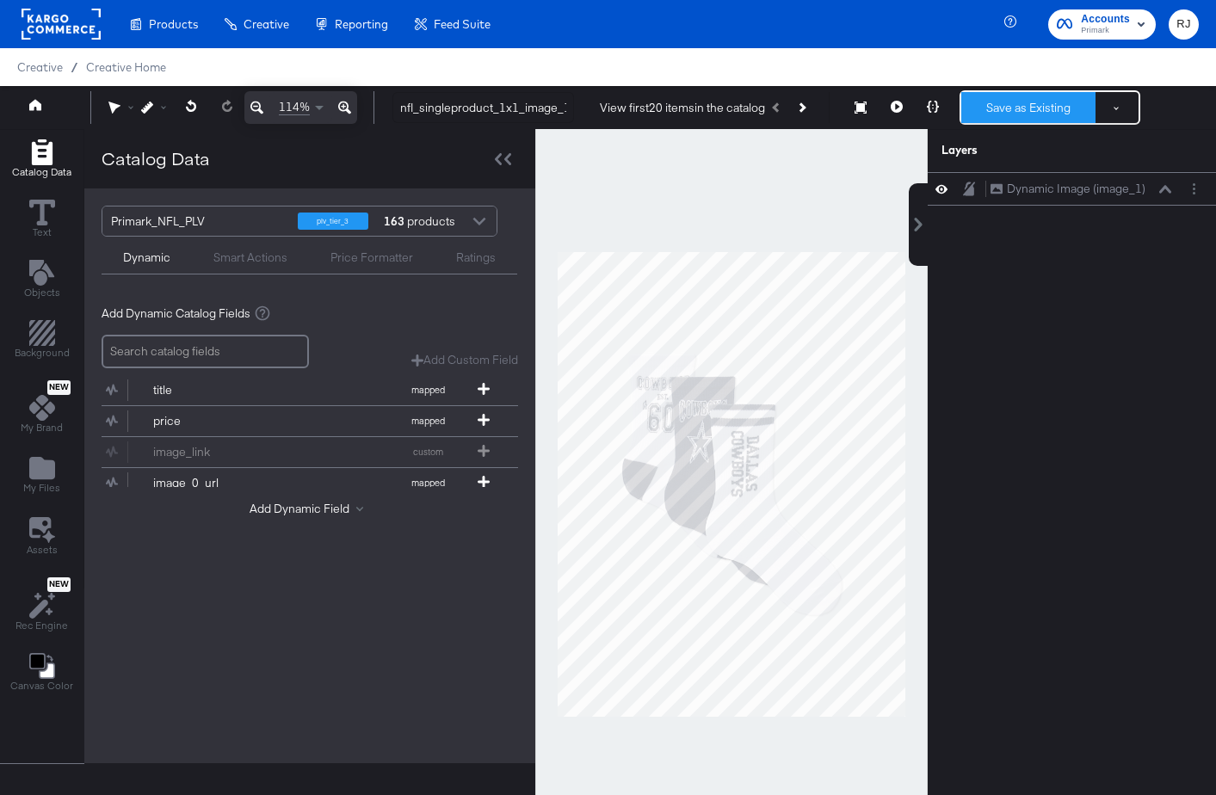
click at [1018, 101] on button "Save as Existing" at bounding box center [1028, 107] width 134 height 31
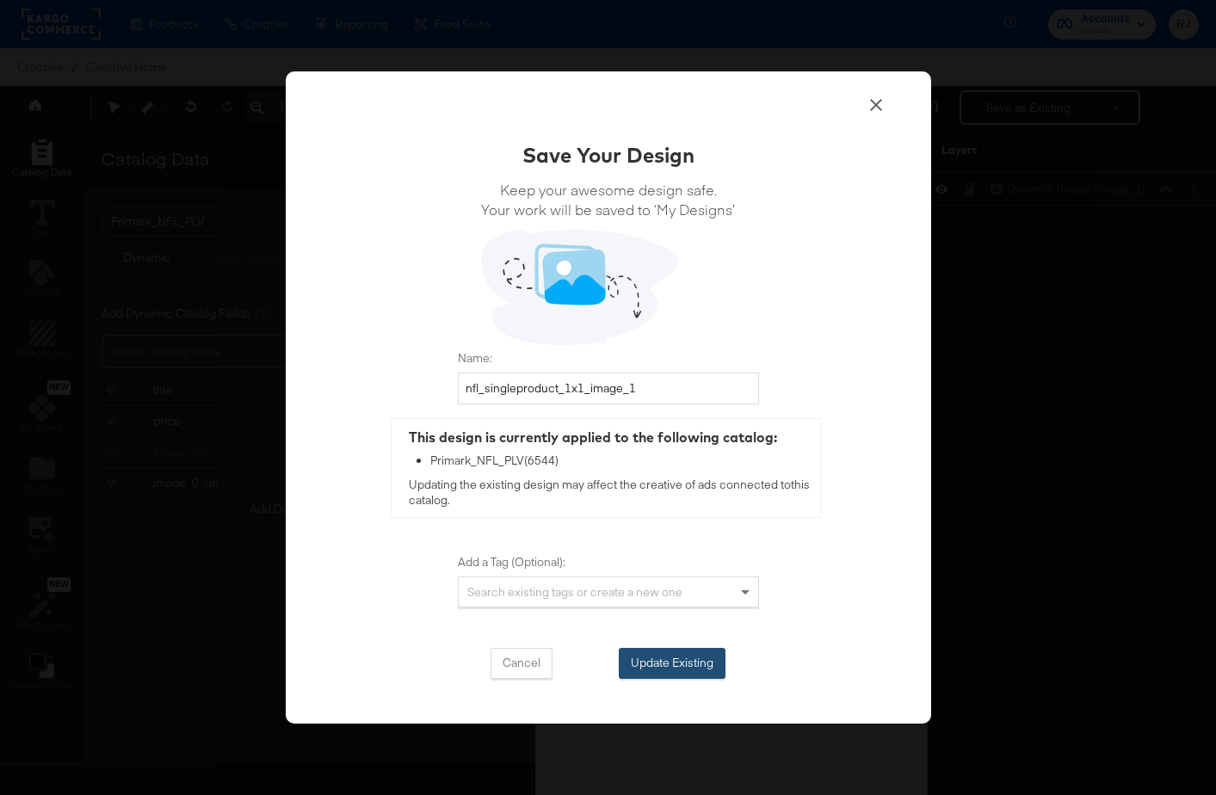
click at [670, 668] on button "Update Existing" at bounding box center [672, 663] width 107 height 31
